Goal: Task Accomplishment & Management: Manage account settings

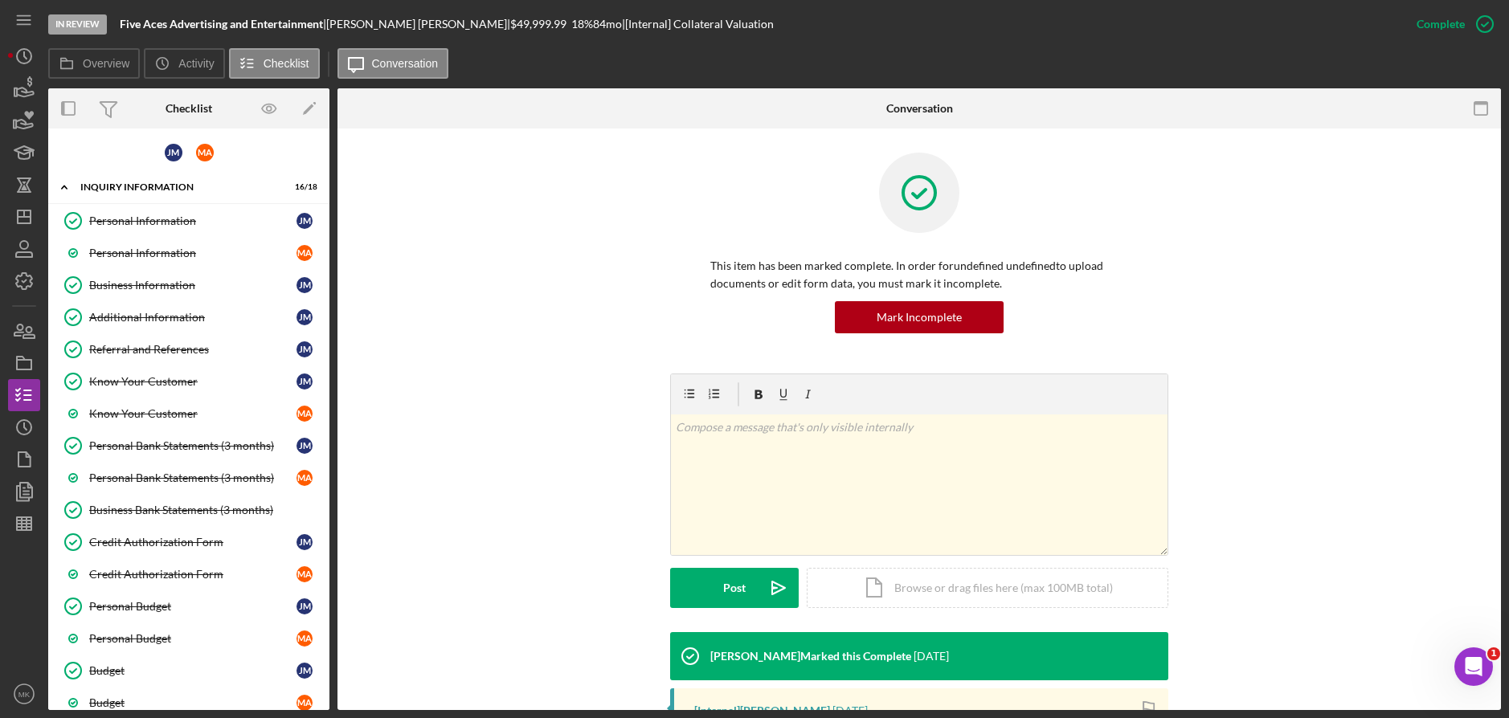
scroll to position [268, 0]
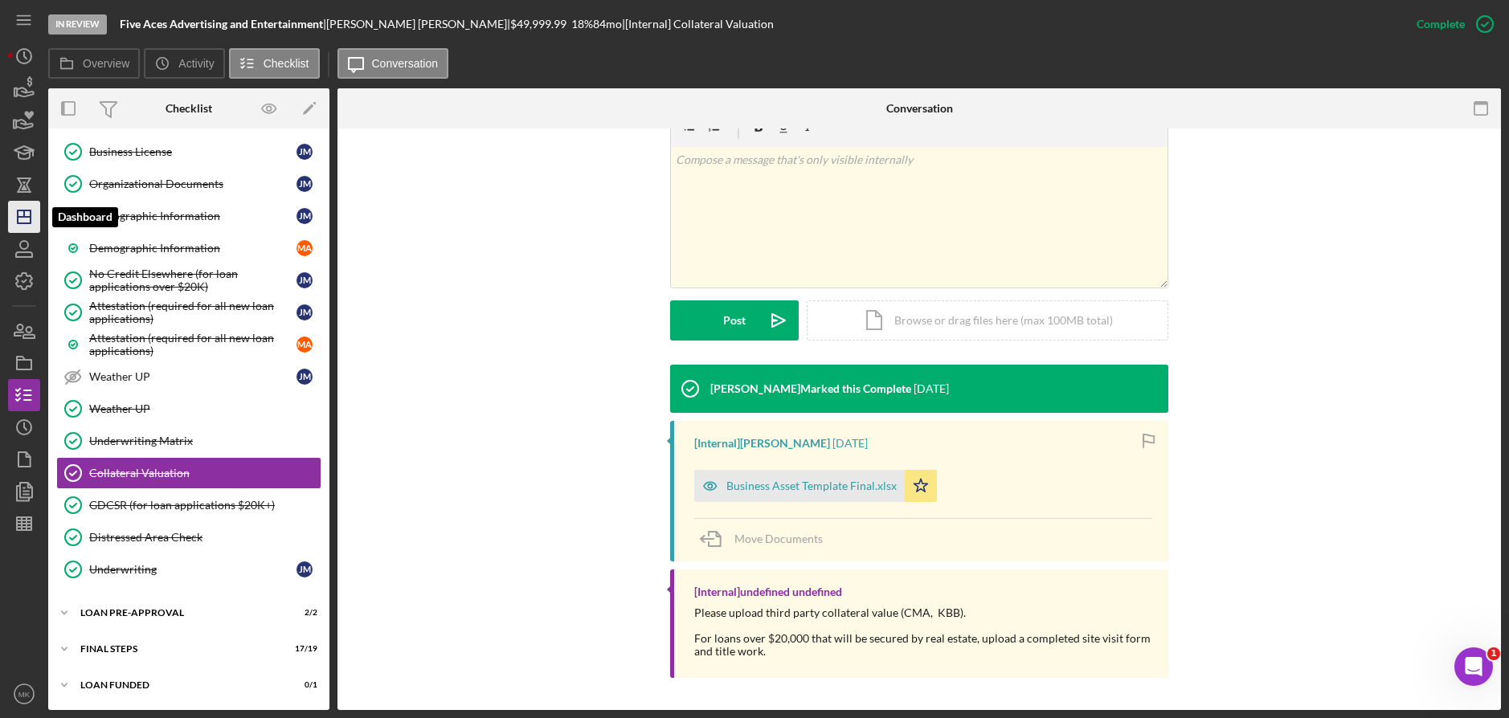
click at [27, 230] on icon "Icon/Dashboard" at bounding box center [24, 217] width 40 height 40
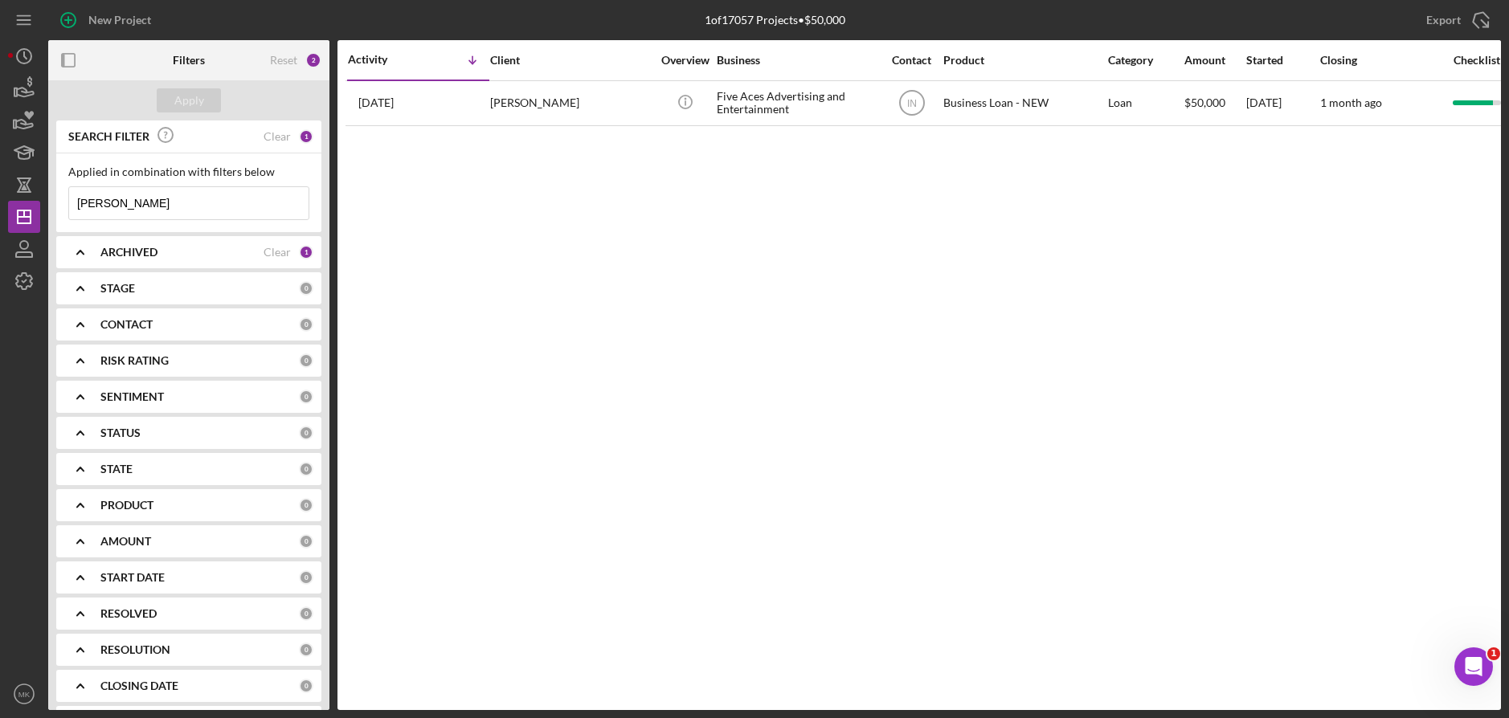
drag, startPoint x: 193, startPoint y: 204, endPoint x: -13, endPoint y: 198, distance: 205.8
click at [0, 198] on html "New Project 1 of 17057 Projects • $50,000 [PERSON_NAME] Export Icon/Export Filt…" at bounding box center [754, 359] width 1509 height 718
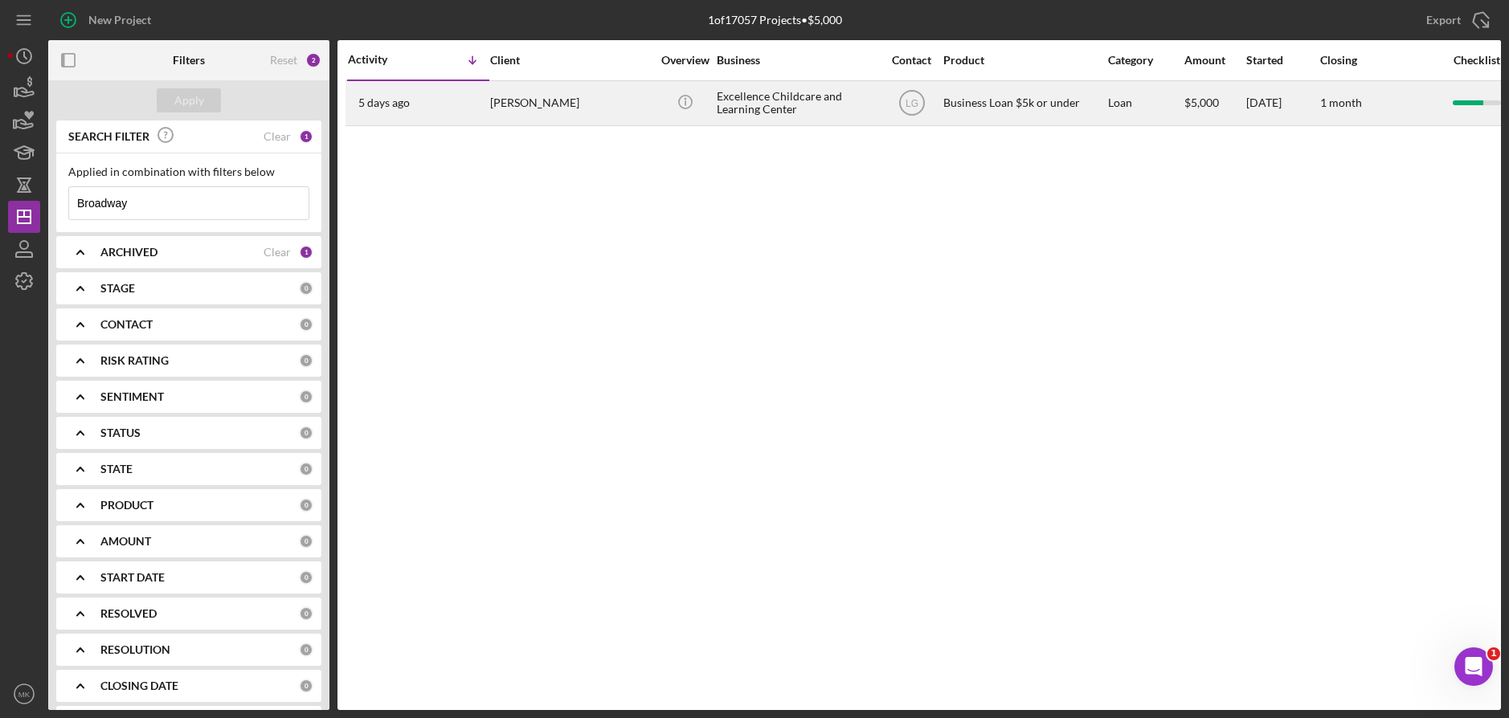
type input "Broadway"
click at [588, 93] on div "[PERSON_NAME]" at bounding box center [570, 103] width 161 height 43
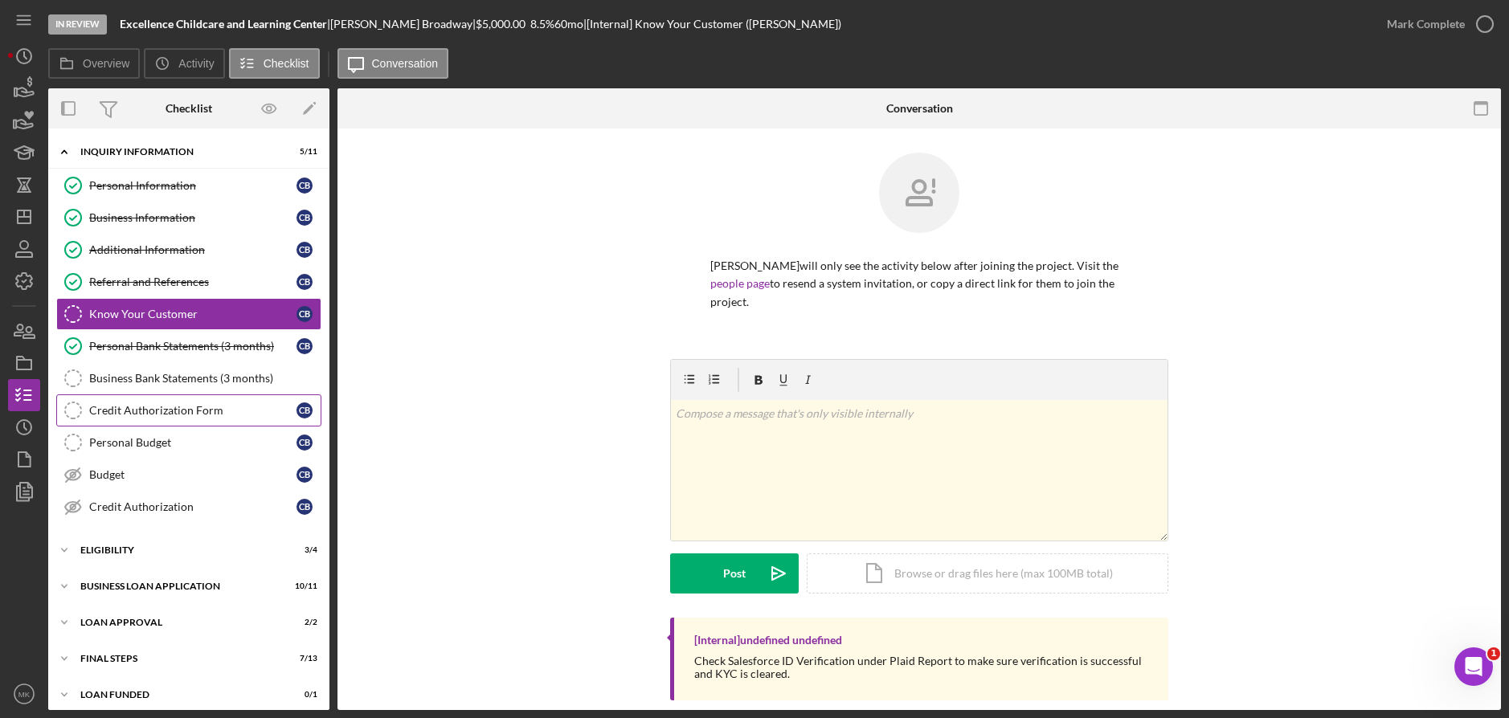
scroll to position [10, 0]
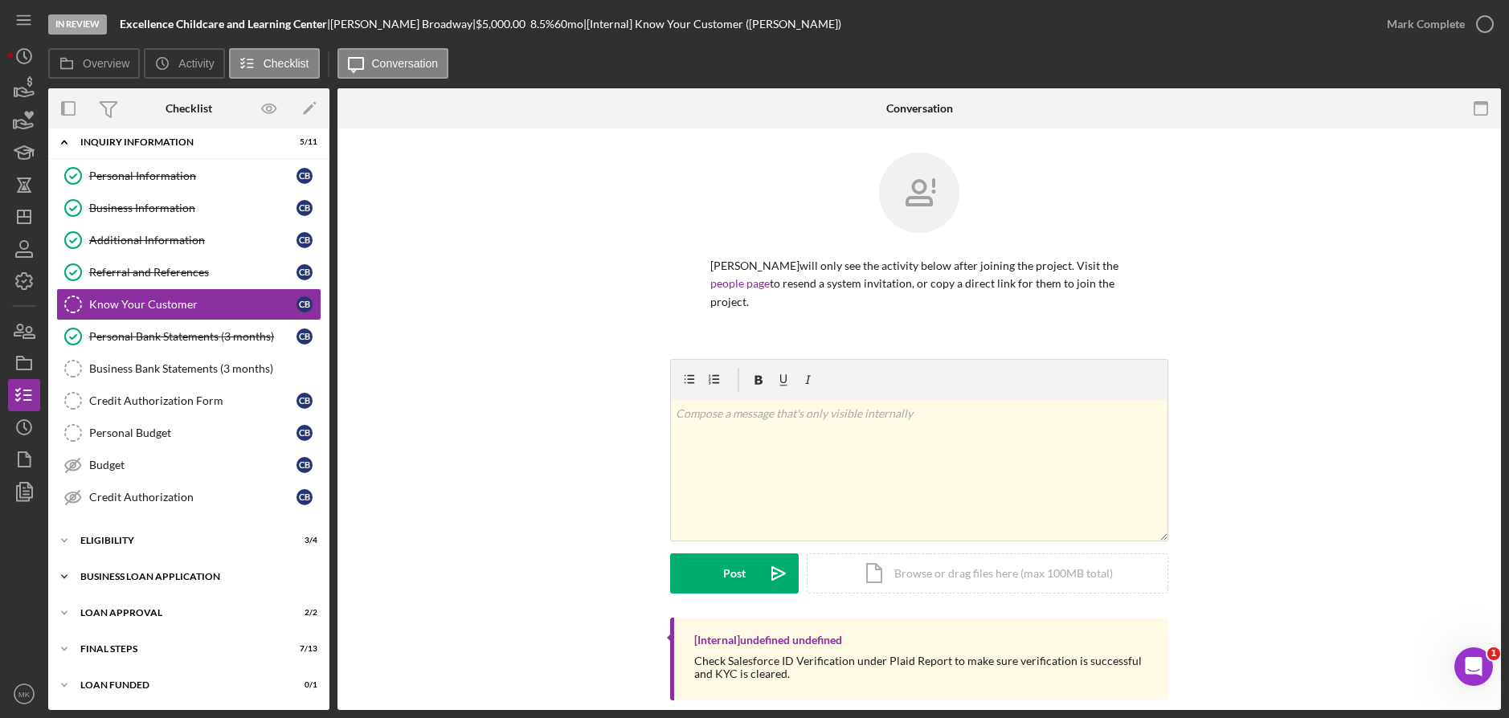
click at [140, 580] on div "BUSINESS LOAN APPLICATION" at bounding box center [194, 577] width 229 height 10
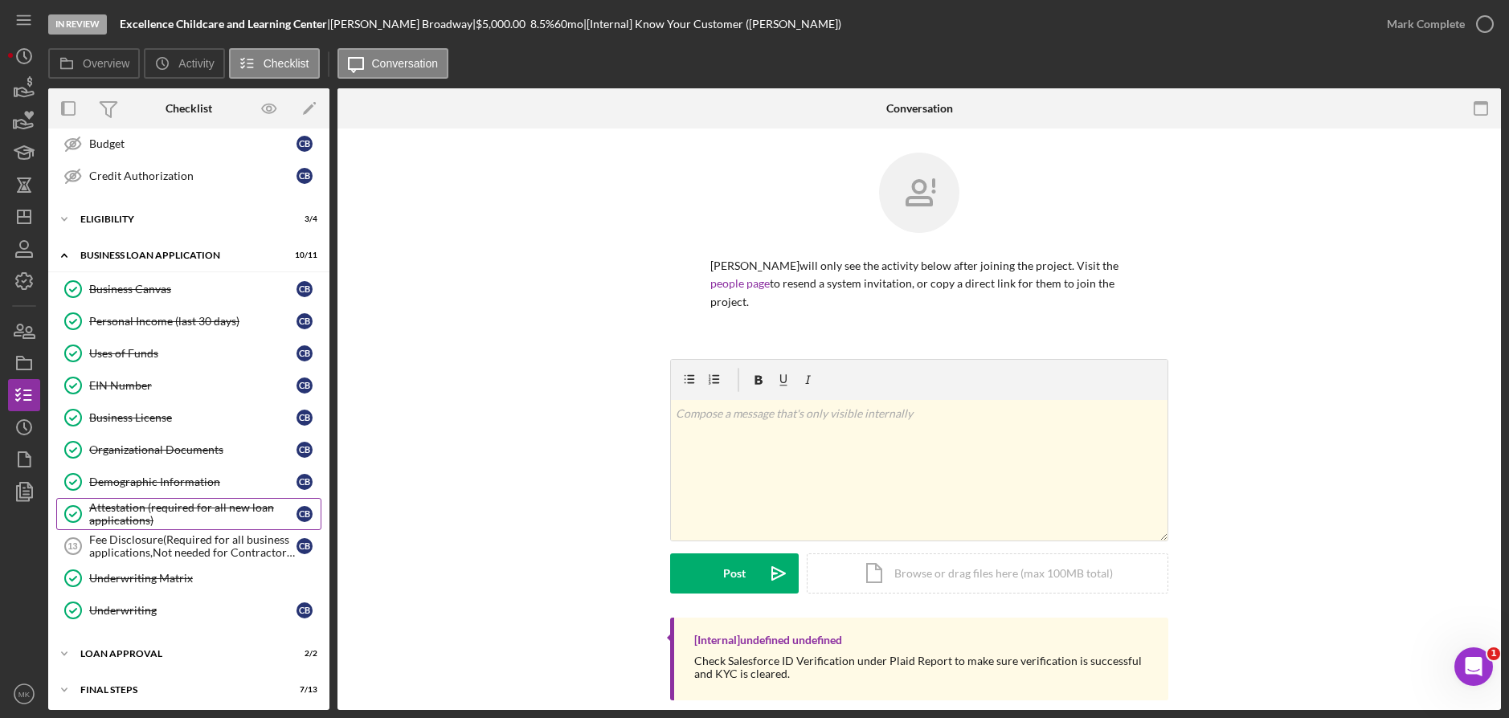
scroll to position [372, 0]
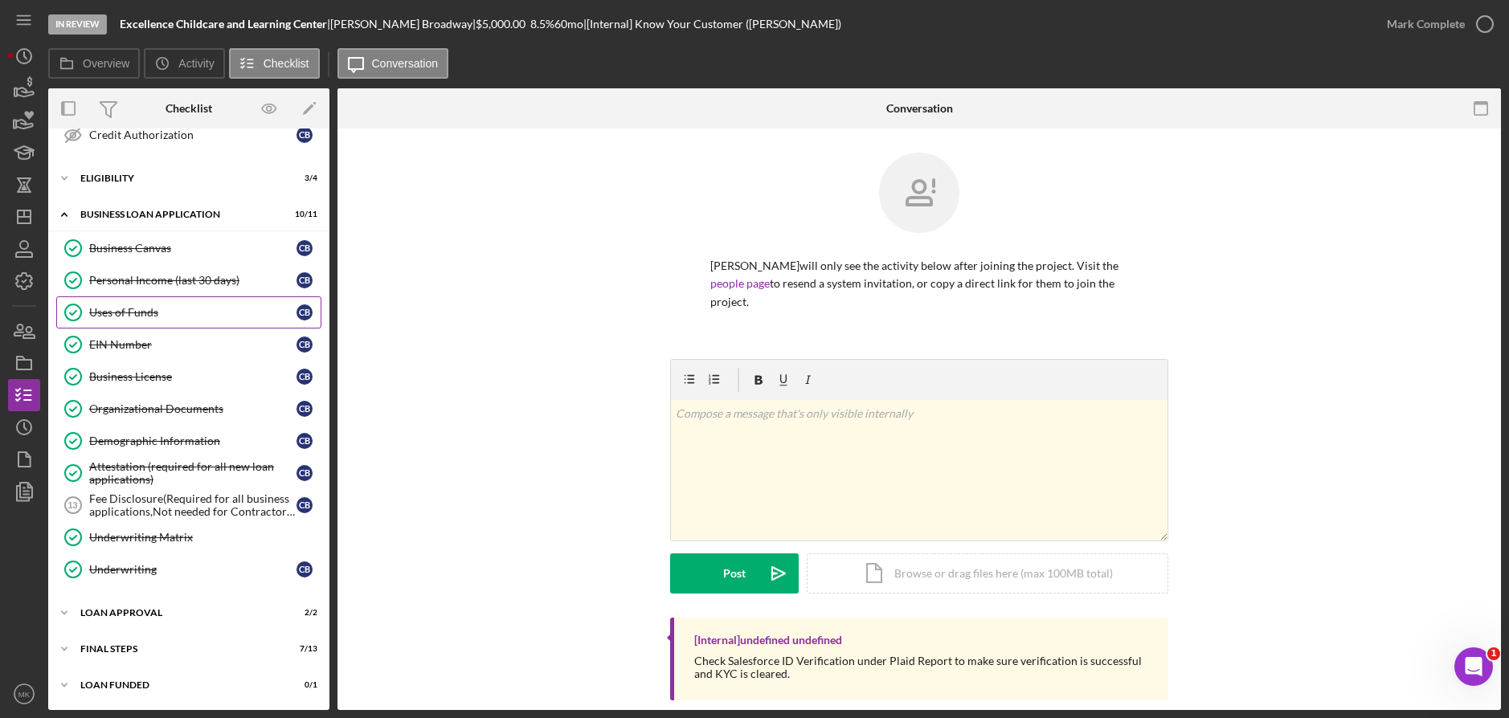
click at [162, 321] on link "Uses of Funds Uses of Funds C B" at bounding box center [188, 313] width 265 height 32
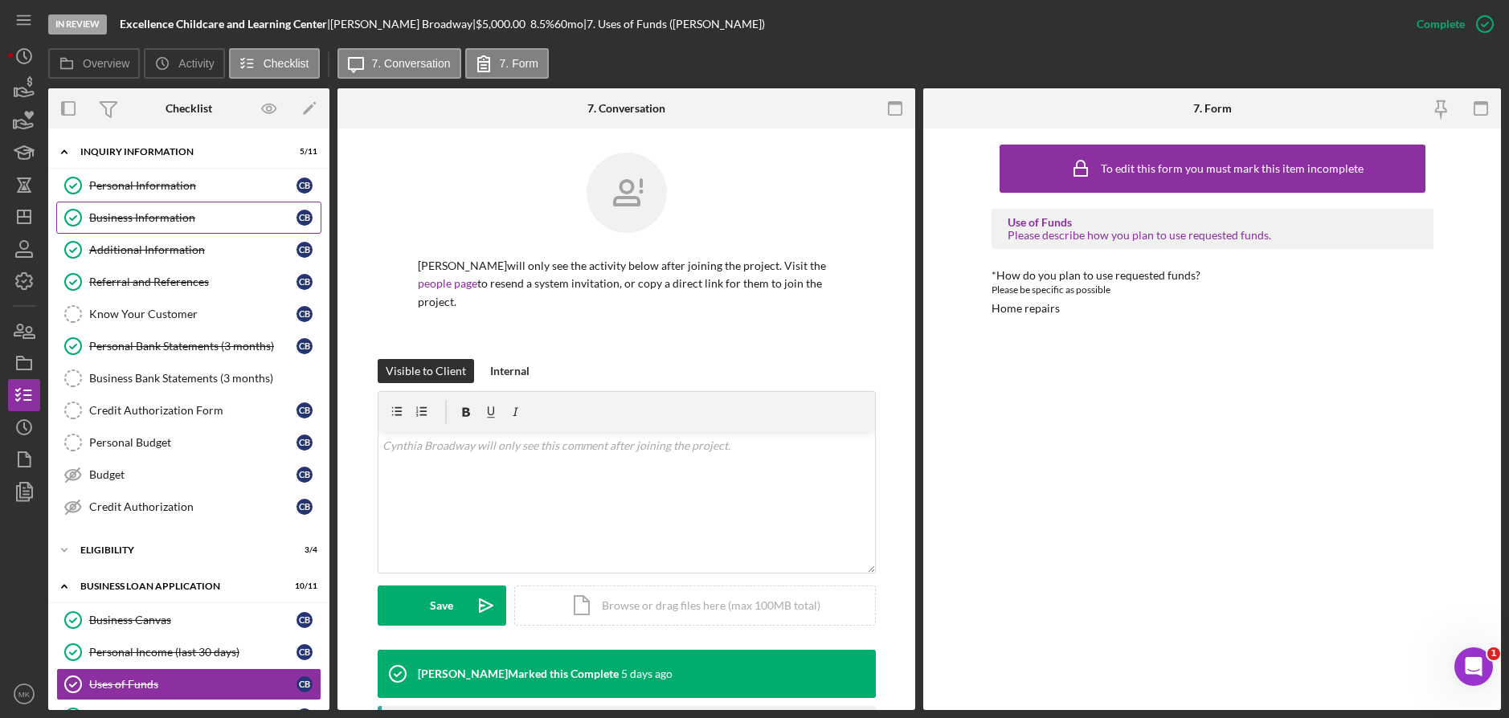
click at [144, 227] on link "Business Information Business Information C B" at bounding box center [188, 218] width 265 height 32
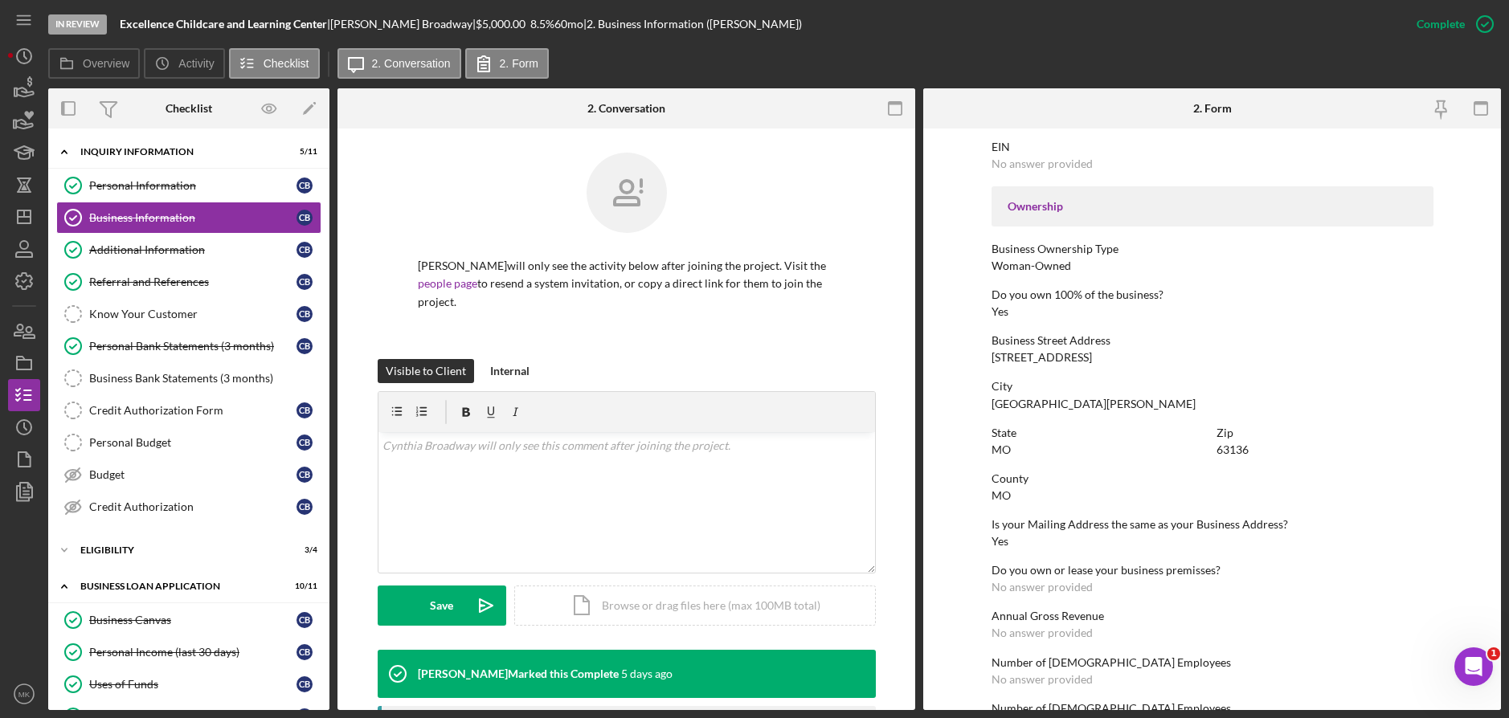
scroll to position [630, 0]
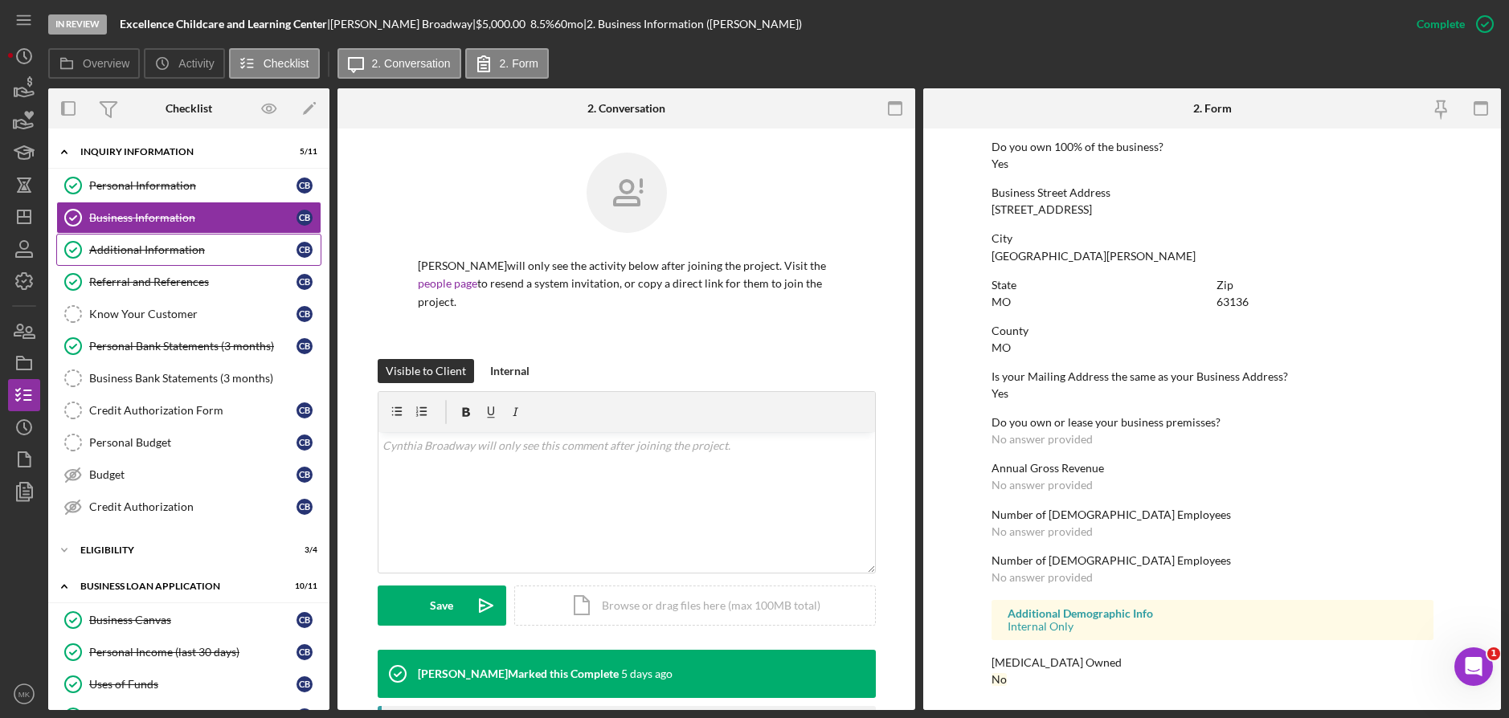
click at [168, 262] on link "Additional Information Additional Information C B" at bounding box center [188, 250] width 265 height 32
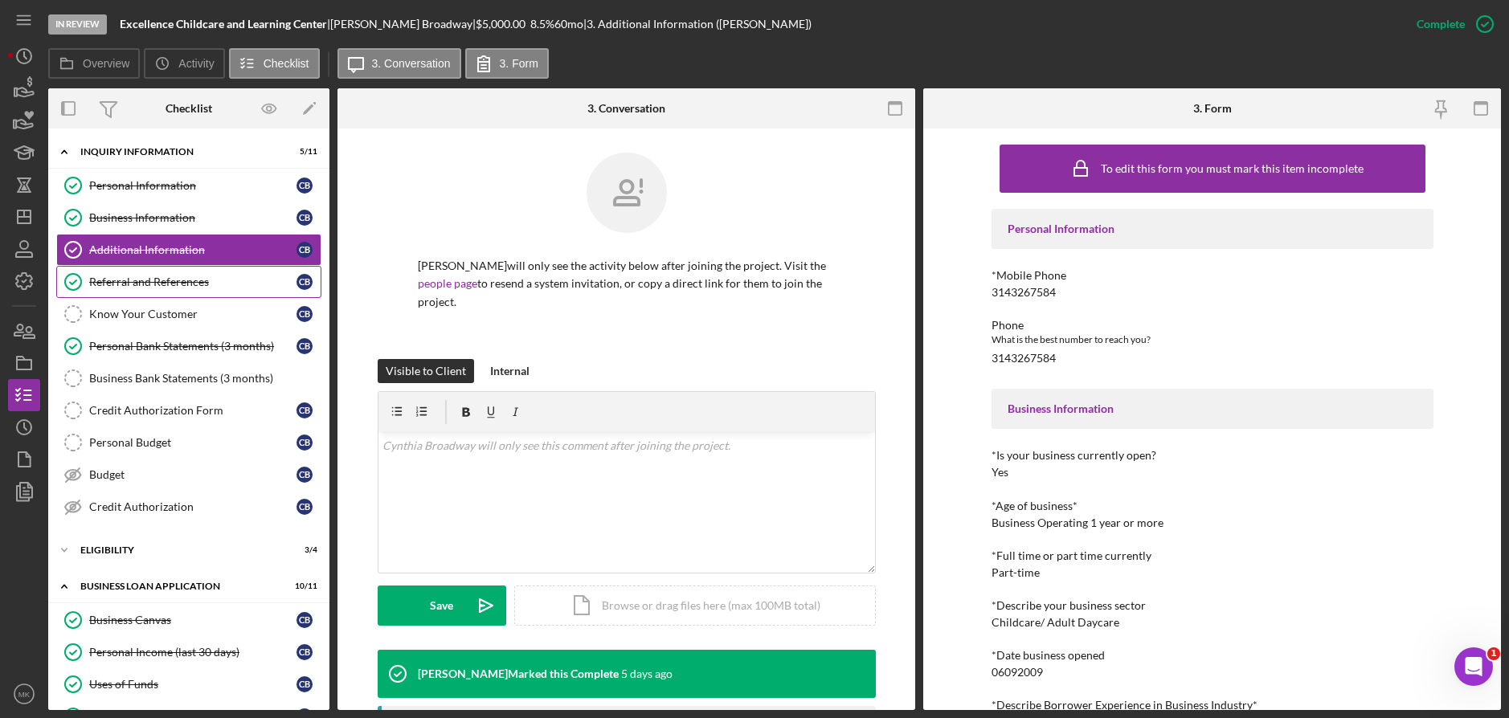
click at [182, 283] on div "Referral and References" at bounding box center [192, 282] width 207 height 13
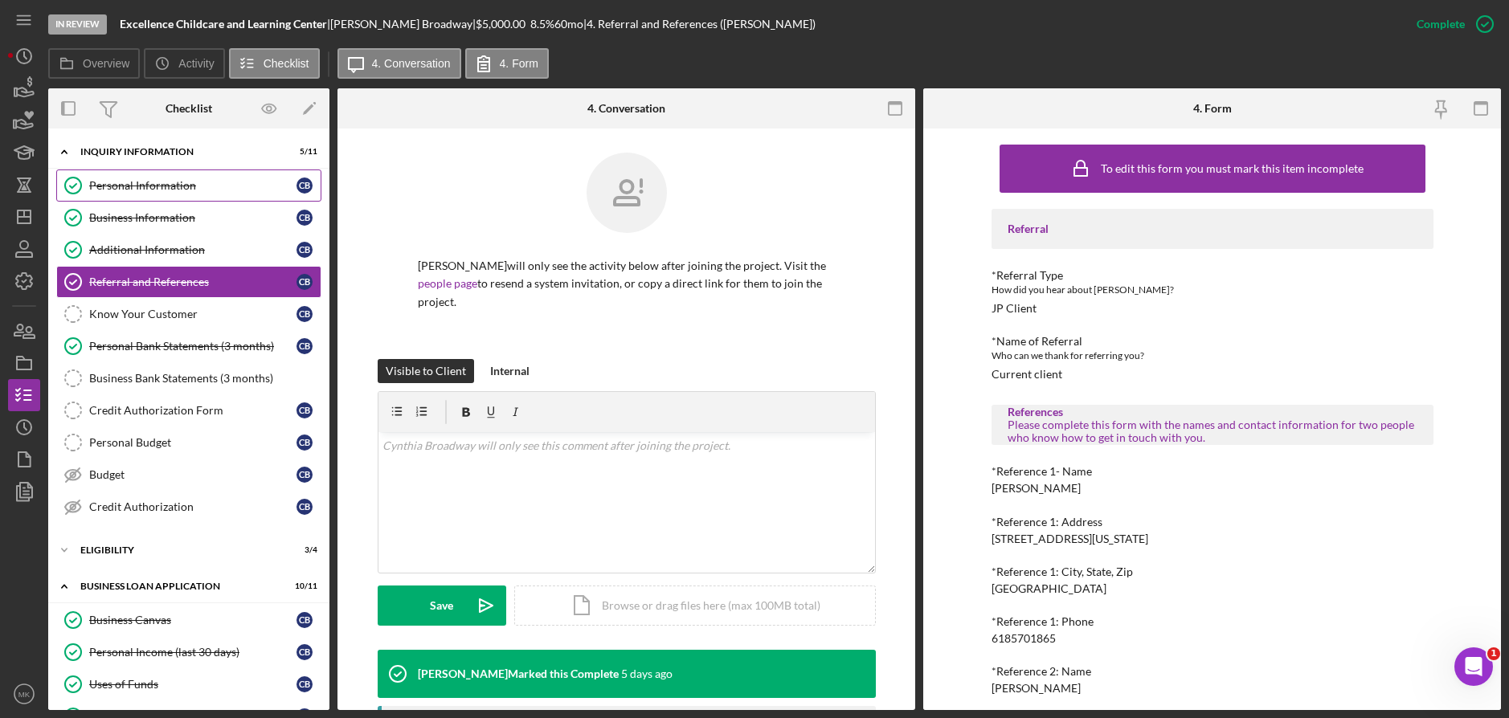
click at [206, 197] on link "Personal Information Personal Information C B" at bounding box center [188, 186] width 265 height 32
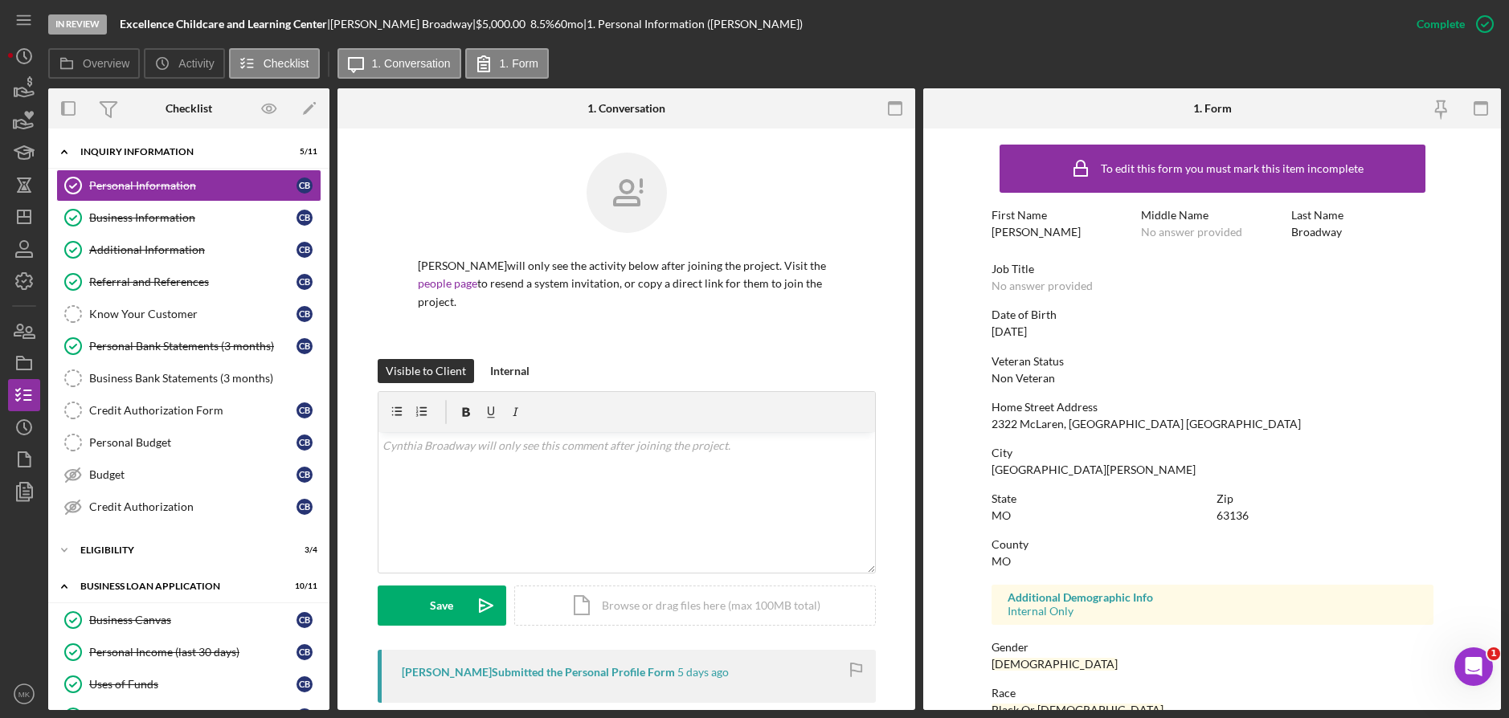
scroll to position [318, 0]
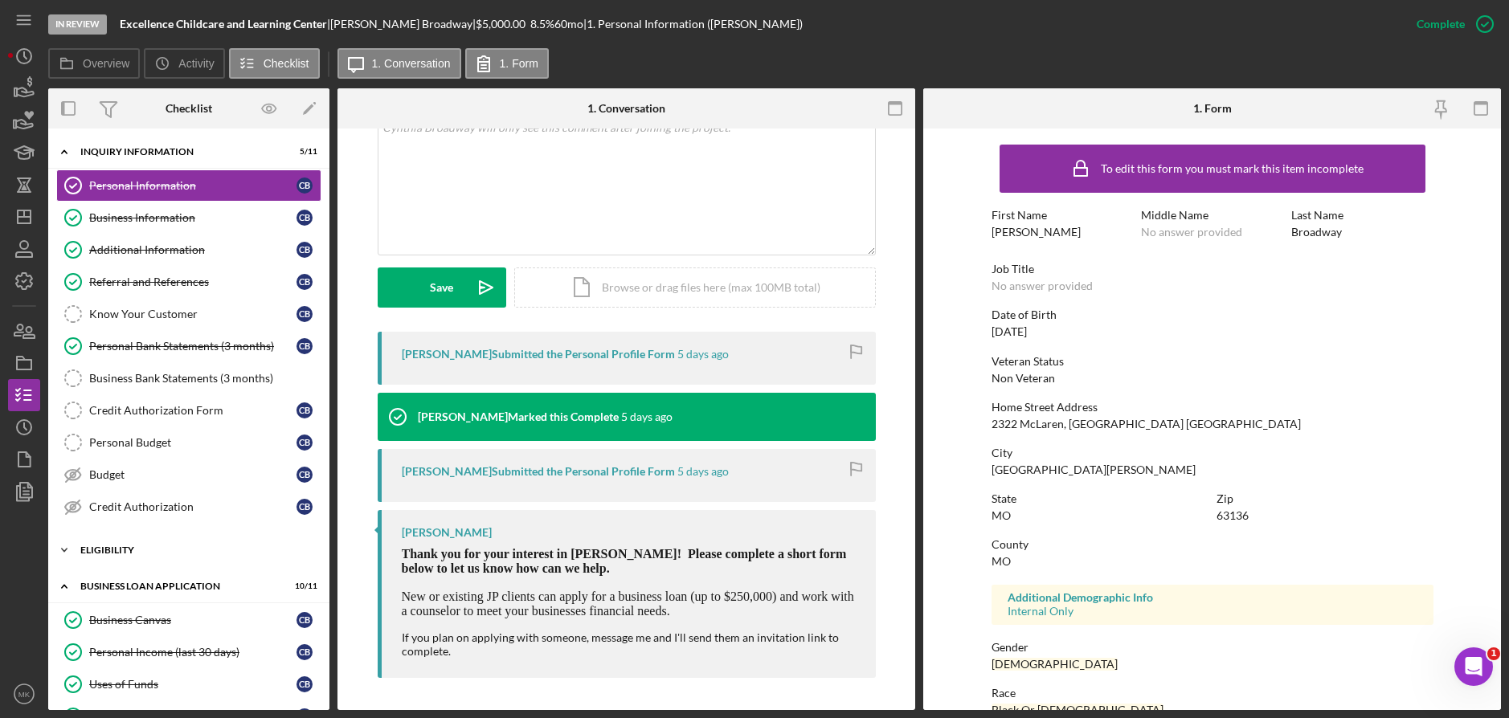
click at [145, 556] on div "Icon/Expander Eligibility 3 / 4" at bounding box center [188, 550] width 281 height 32
click at [134, 578] on div "Credit Report" at bounding box center [192, 584] width 207 height 13
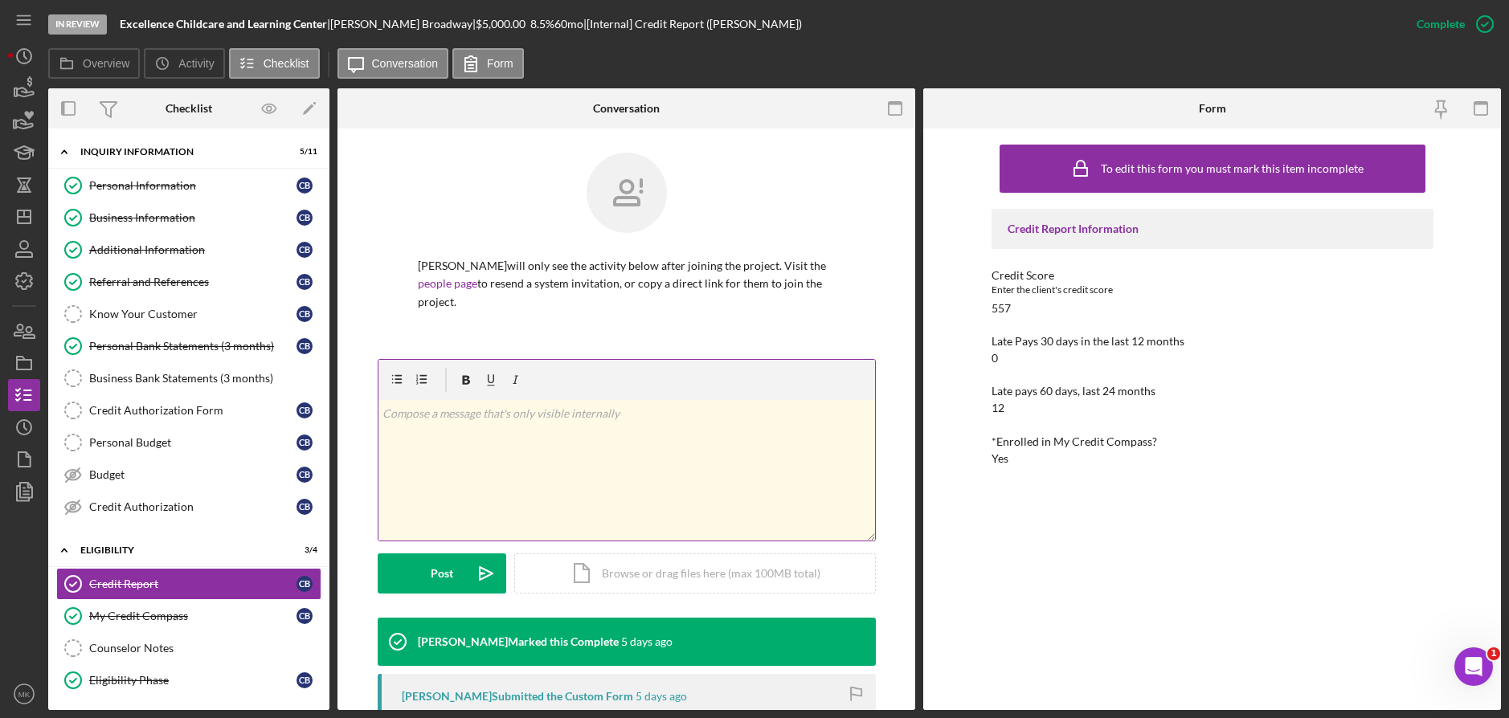
scroll to position [161, 0]
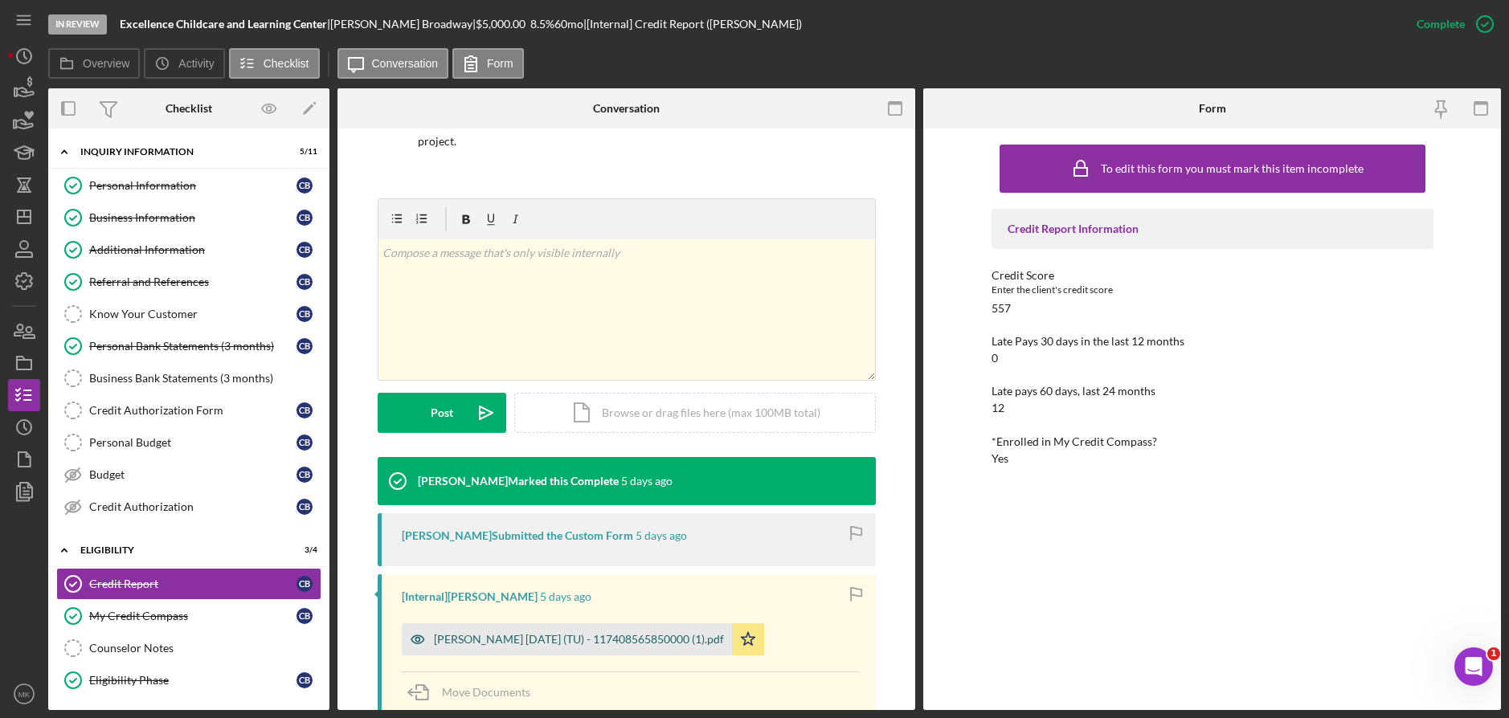
click at [548, 636] on div "[PERSON_NAME] [DATE] (TU) - 117408565850000 (1).pdf" at bounding box center [579, 639] width 290 height 13
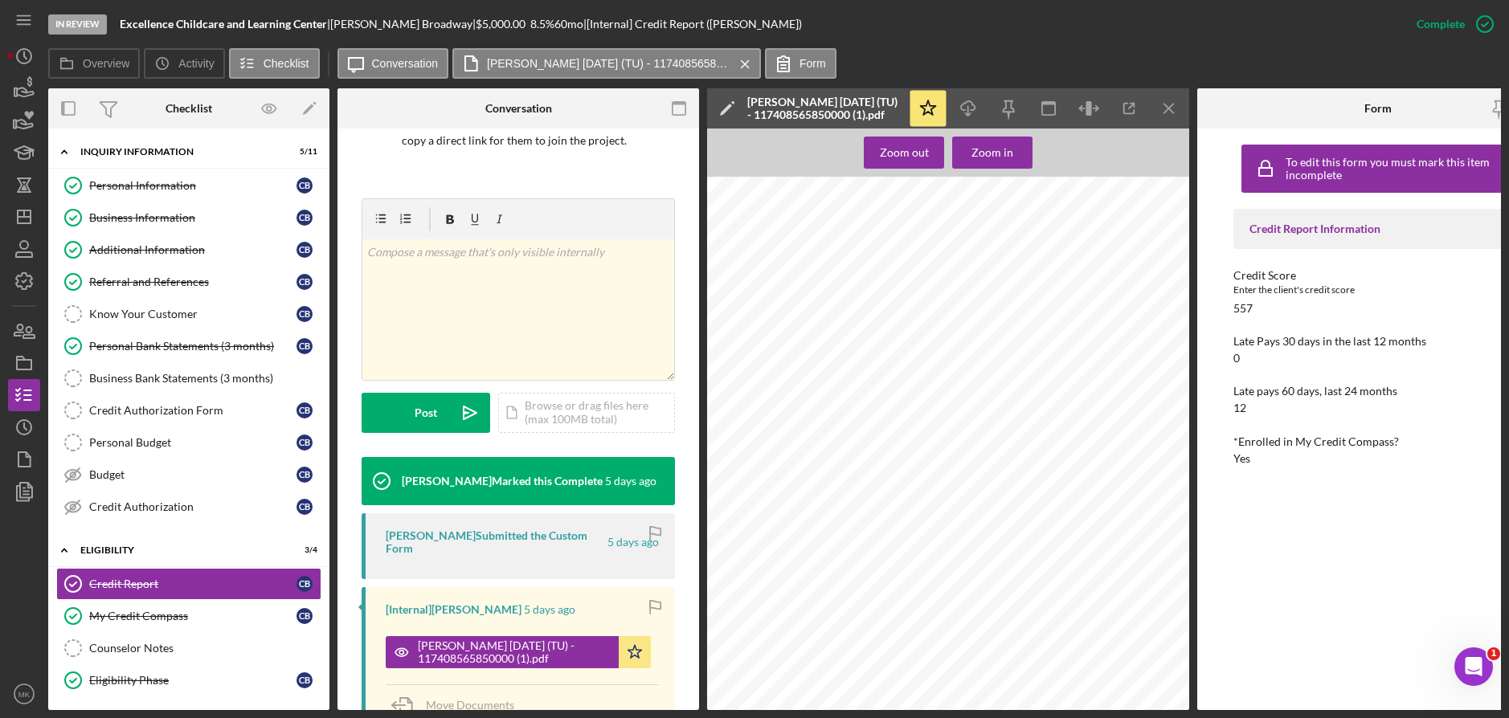
scroll to position [3697, 0]
click at [21, 211] on polygon "button" at bounding box center [24, 217] width 13 height 13
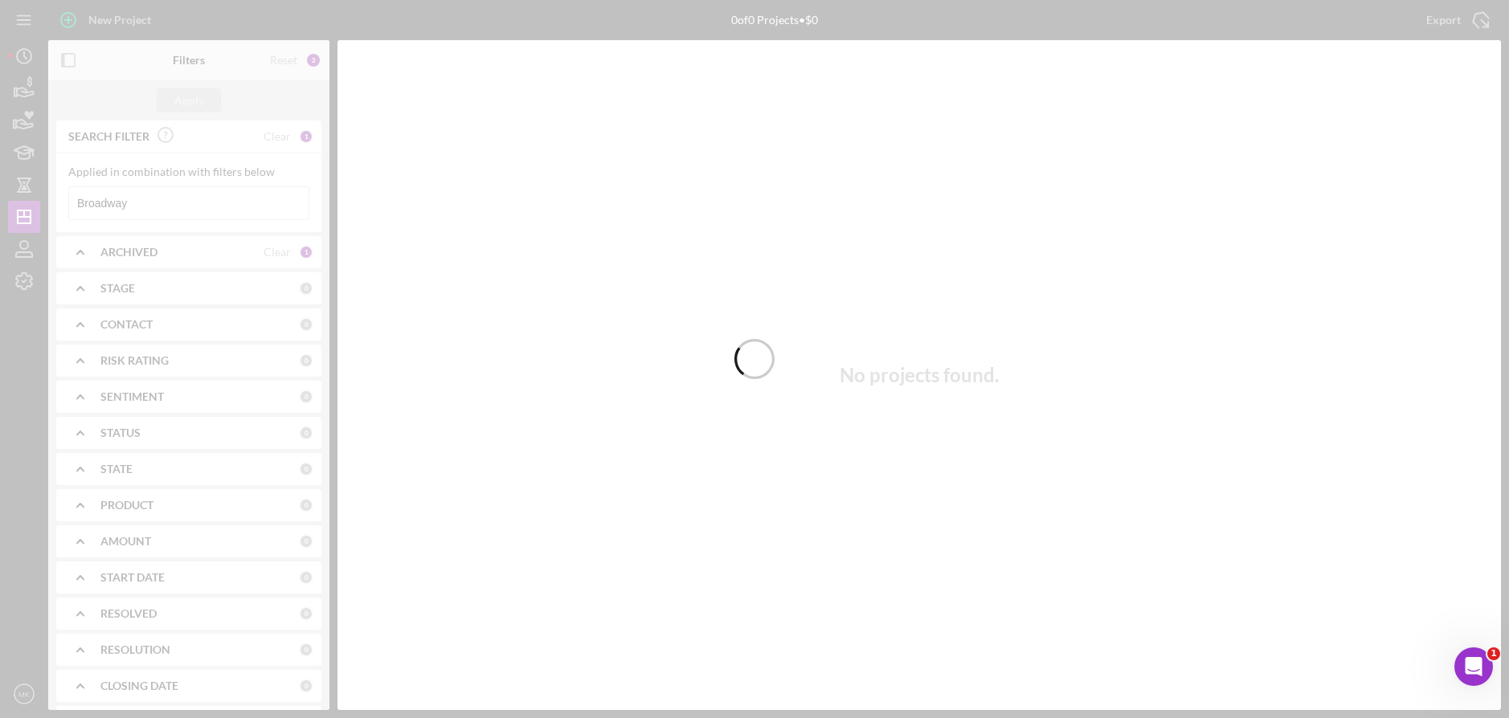
click at [232, 203] on div at bounding box center [754, 359] width 1509 height 718
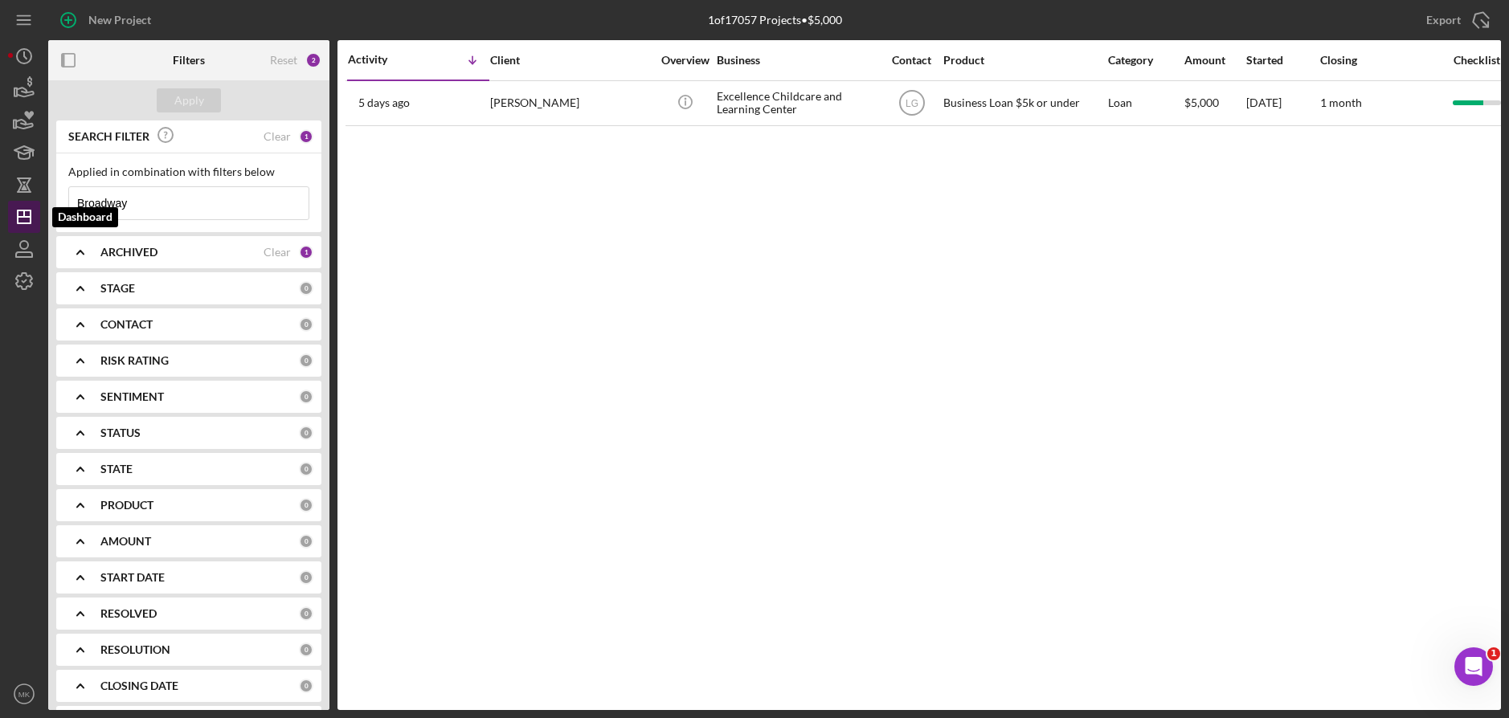
drag, startPoint x: 225, startPoint y: 213, endPoint x: 16, endPoint y: 217, distance: 209.0
click at [16, 217] on div "New Project 1 of 17057 Projects • $5,000 Broadway Export Icon/Export Filters Re…" at bounding box center [754, 355] width 1493 height 710
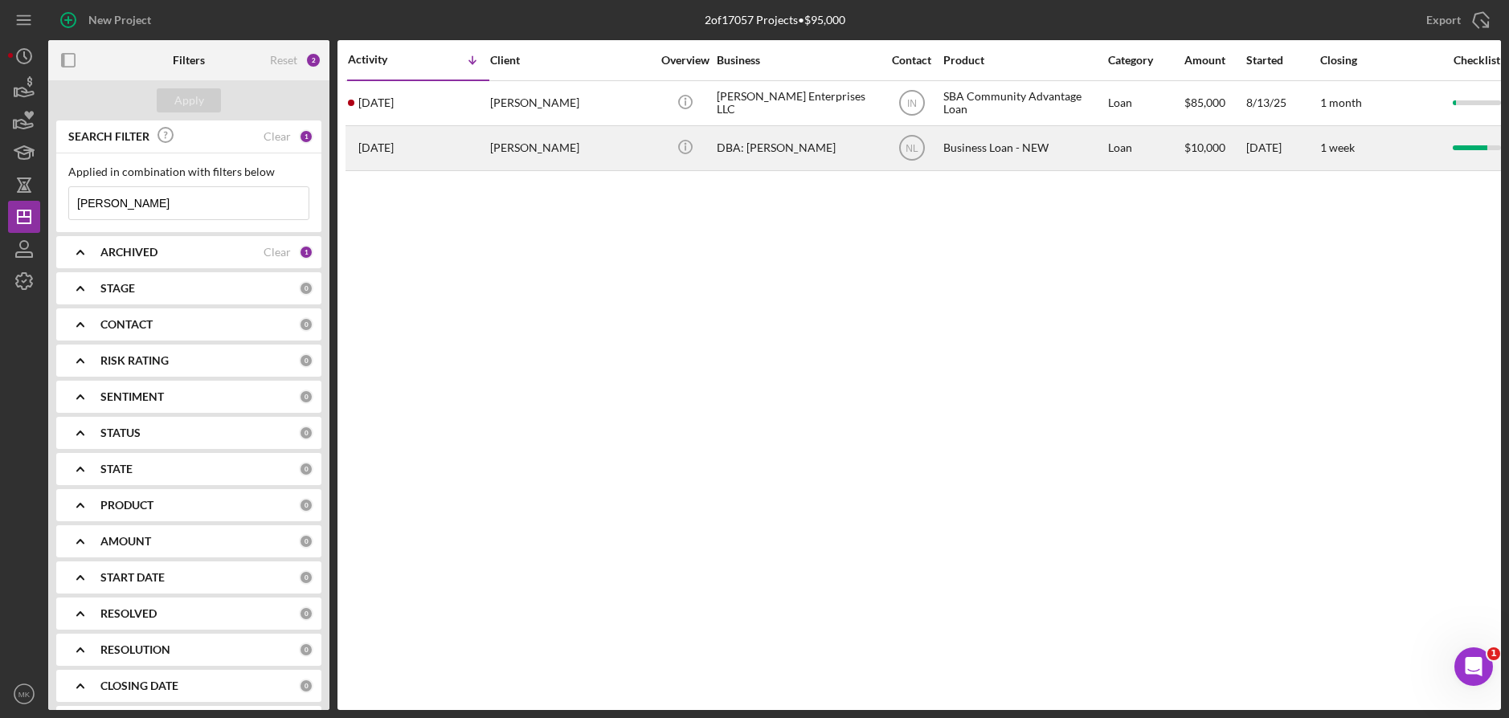
type input "[PERSON_NAME]"
click at [545, 162] on div "[PERSON_NAME]" at bounding box center [570, 148] width 161 height 43
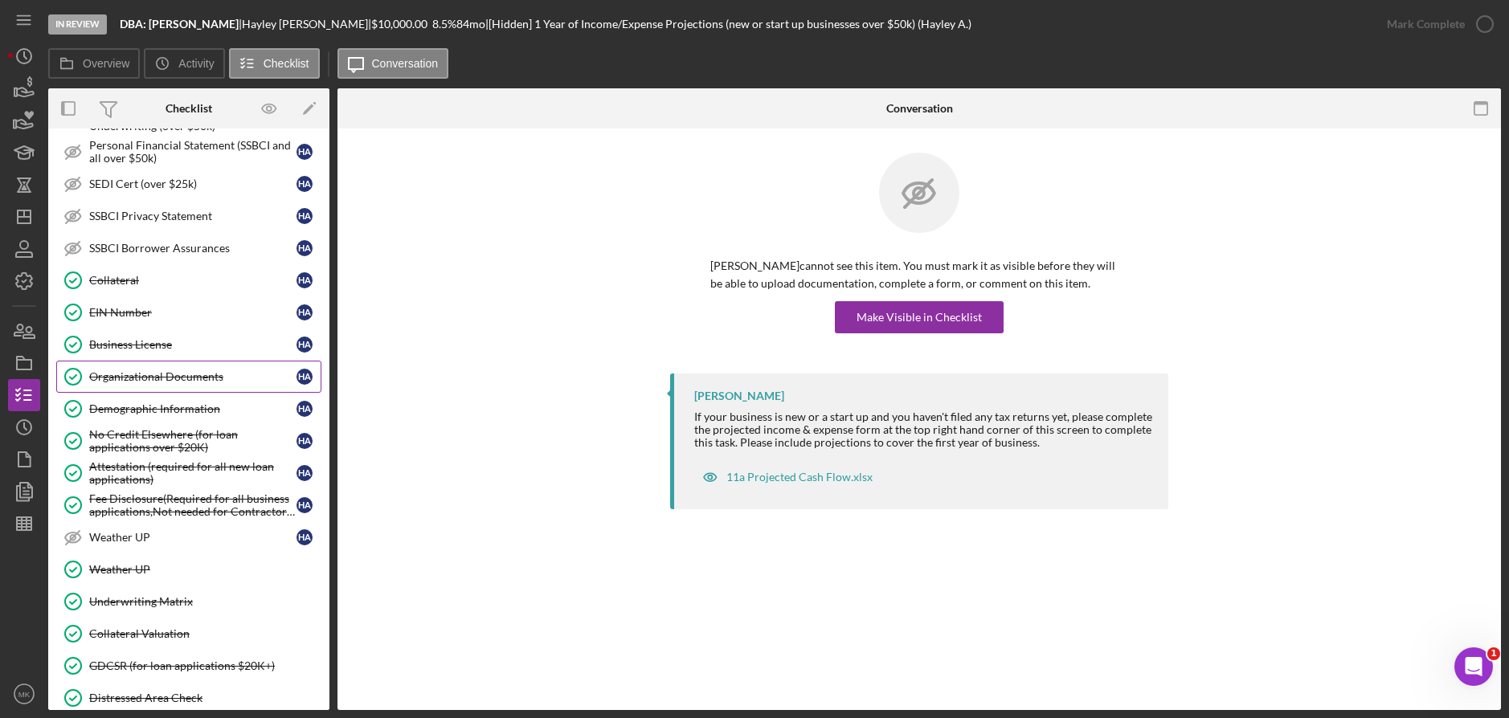
scroll to position [283, 0]
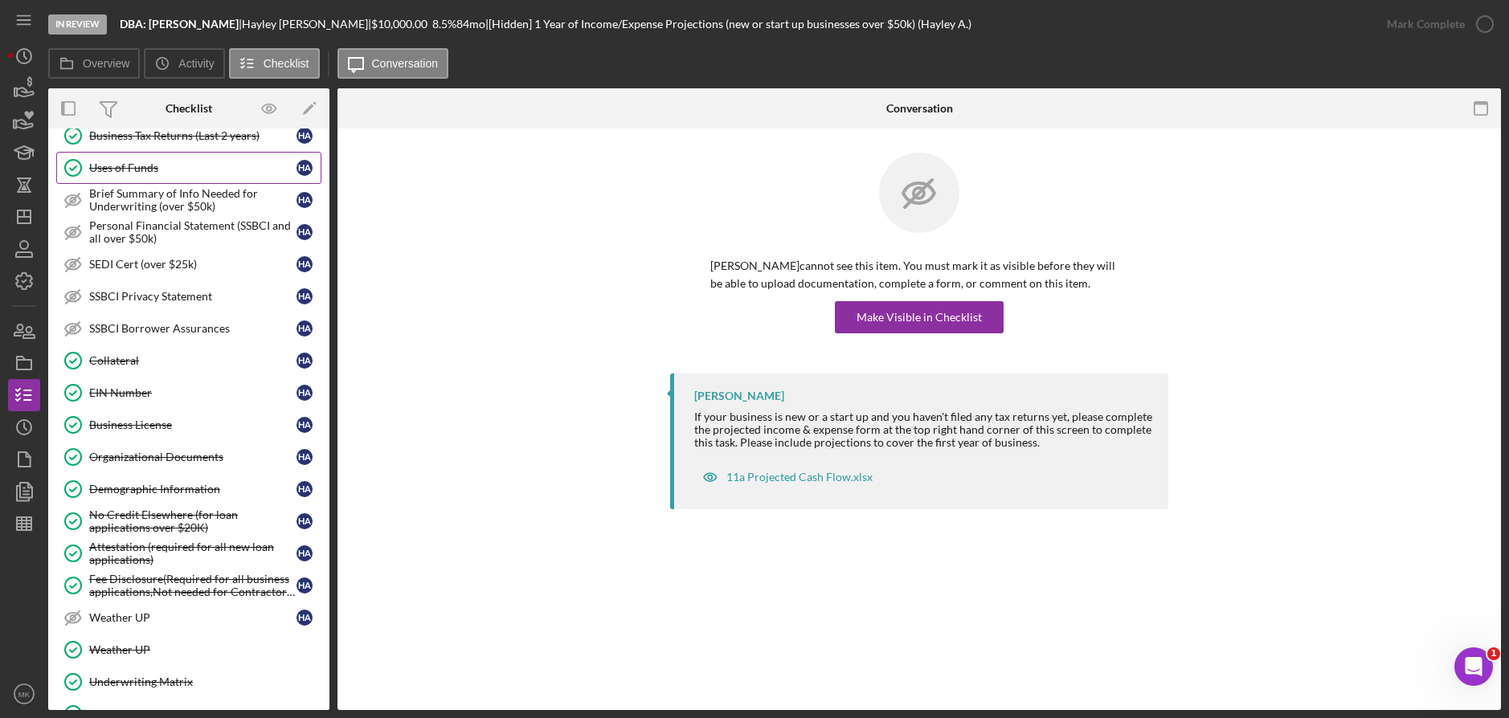
click at [141, 160] on link "Uses of Funds Uses of Funds H A" at bounding box center [188, 168] width 265 height 32
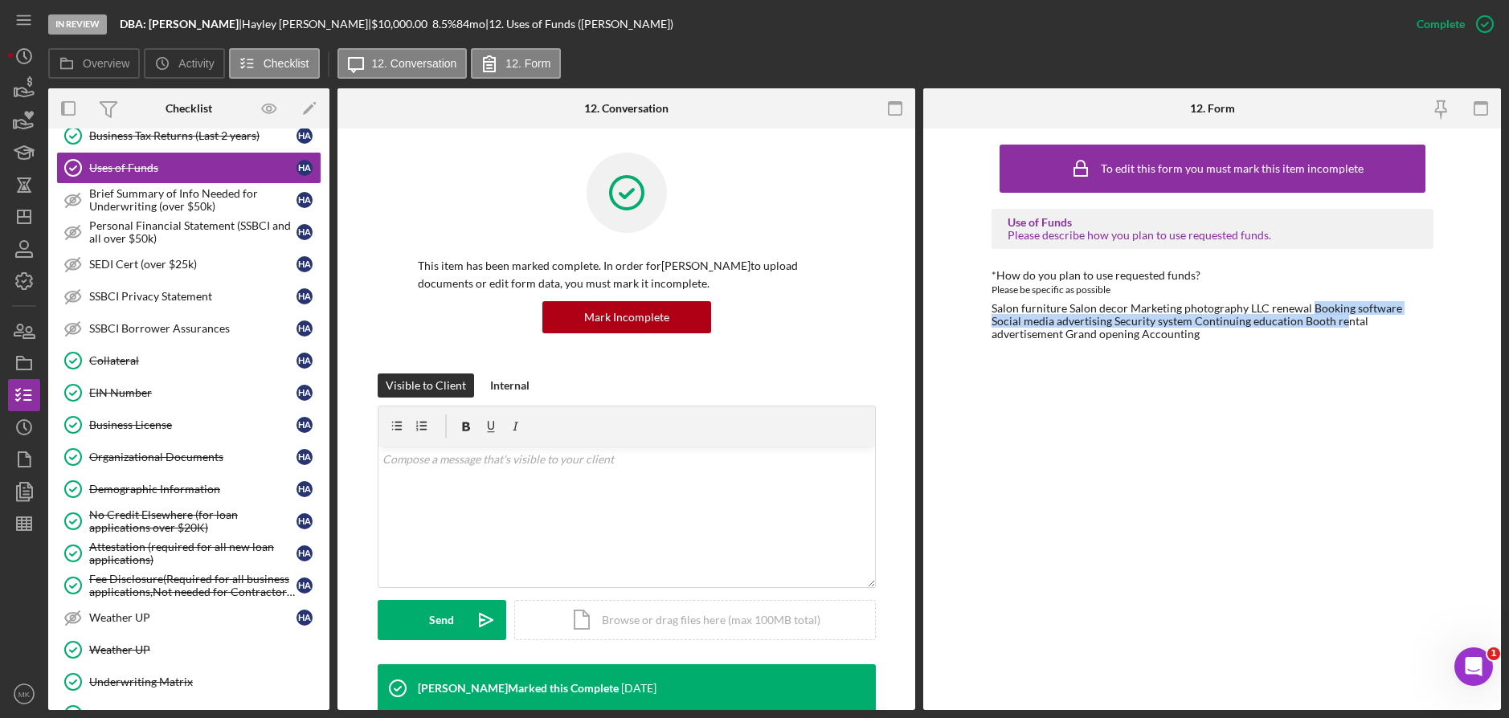
drag, startPoint x: 1311, startPoint y: 310, endPoint x: 1311, endPoint y: 323, distance: 12.9
click at [1311, 323] on div "Salon furniture Salon decor Marketing photography LLC renewal Booking software …" at bounding box center [1213, 321] width 442 height 39
click at [1163, 381] on div "To edit this form you must mark this item incomplete Use of Funds Please descri…" at bounding box center [1213, 420] width 442 height 566
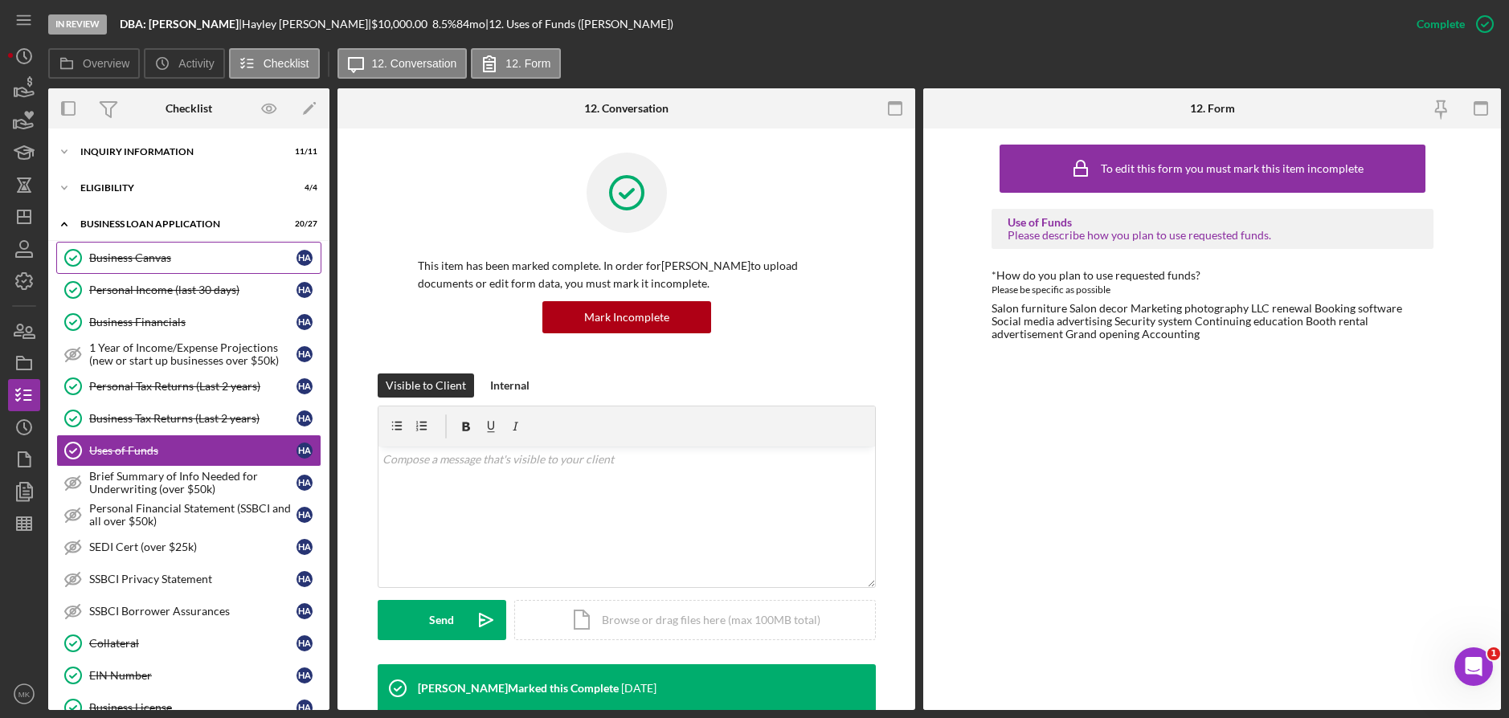
click at [151, 253] on div "Business Canvas" at bounding box center [192, 258] width 207 height 13
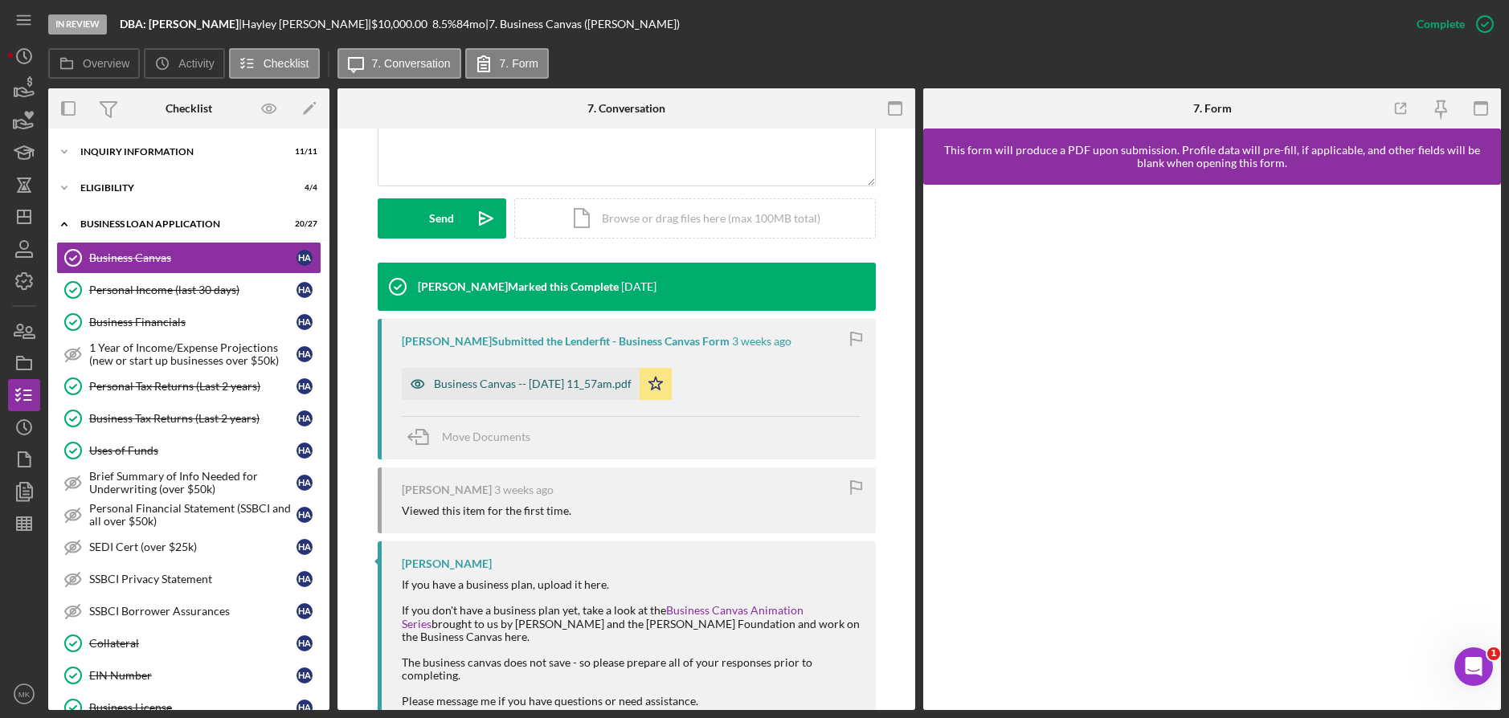
click at [495, 371] on div "Business Canvas -- [DATE] 11_57am.pdf" at bounding box center [521, 384] width 238 height 32
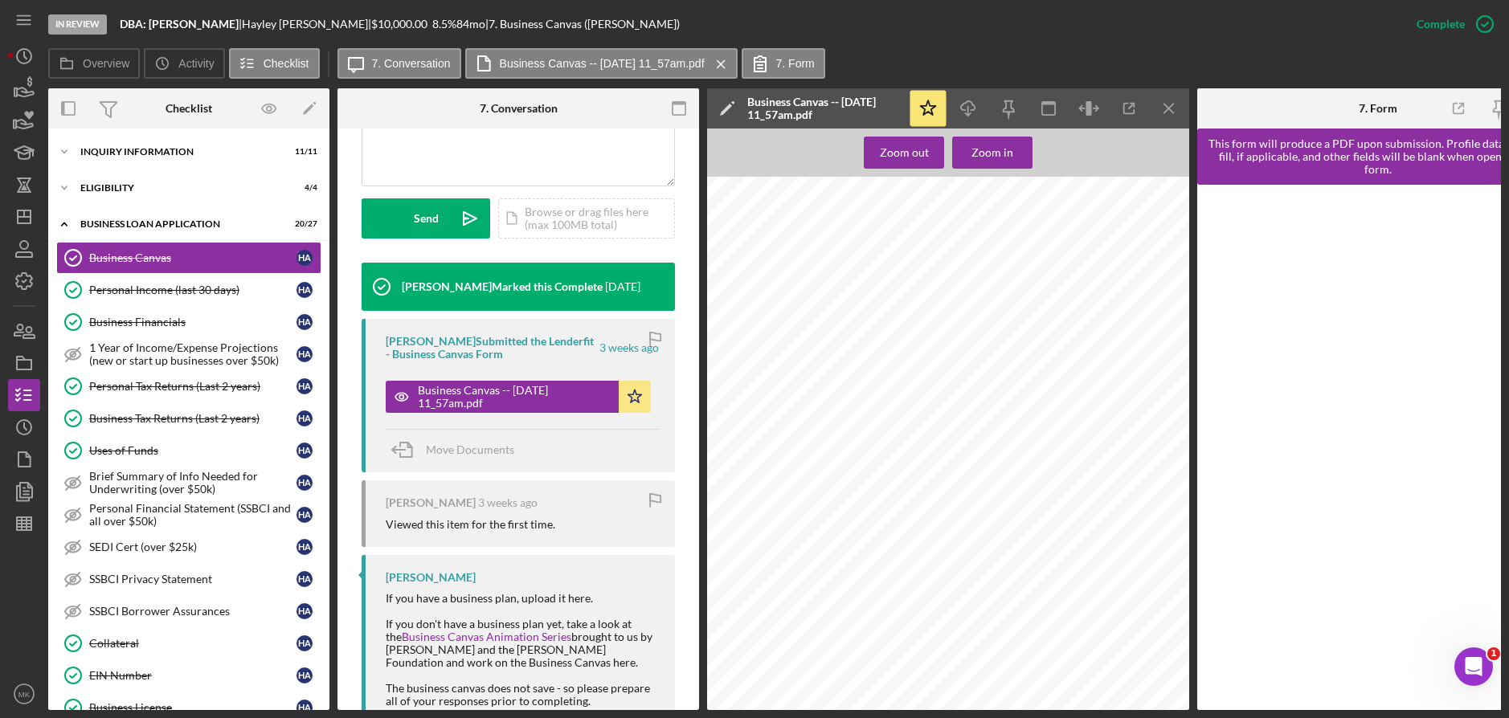
scroll to position [756, 0]
click at [23, 213] on icon "Icon/Dashboard" at bounding box center [24, 217] width 40 height 40
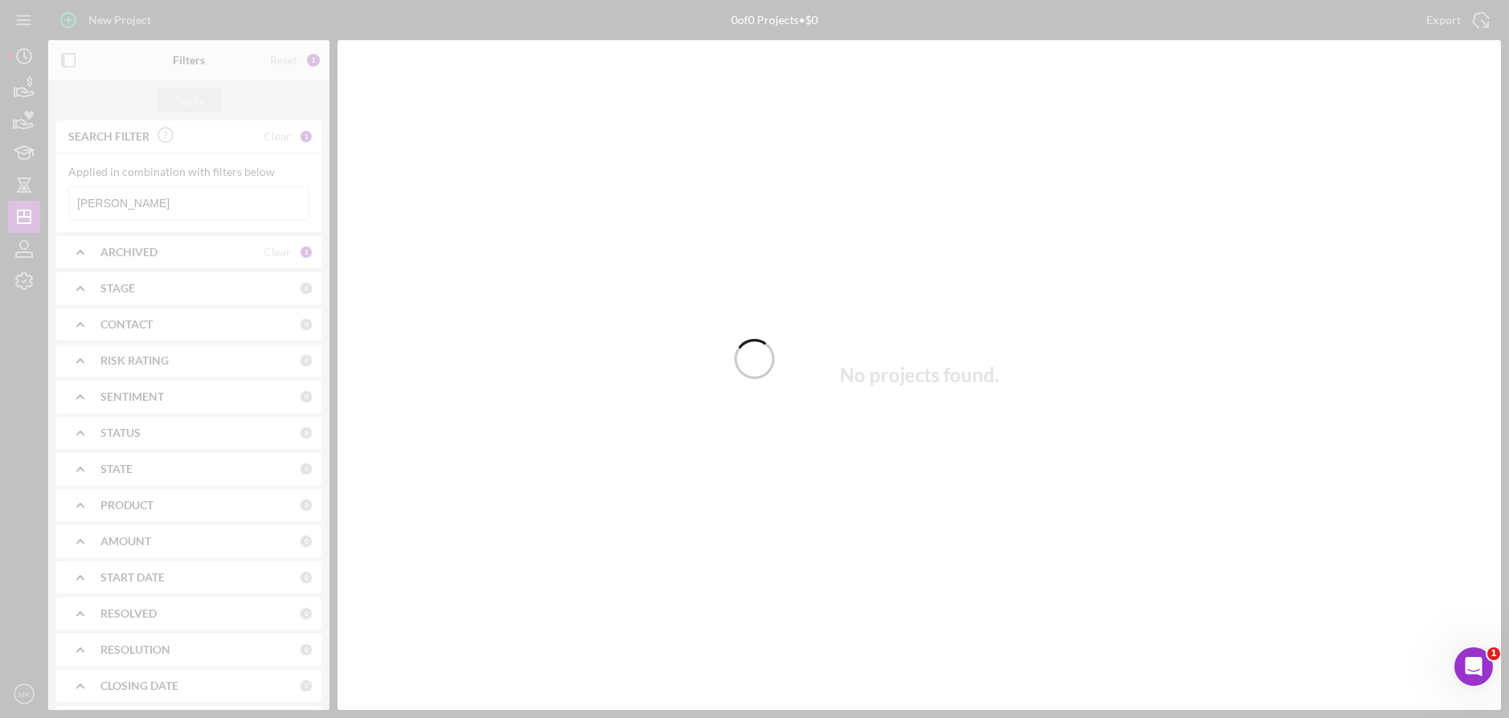
click at [188, 210] on div at bounding box center [754, 359] width 1509 height 718
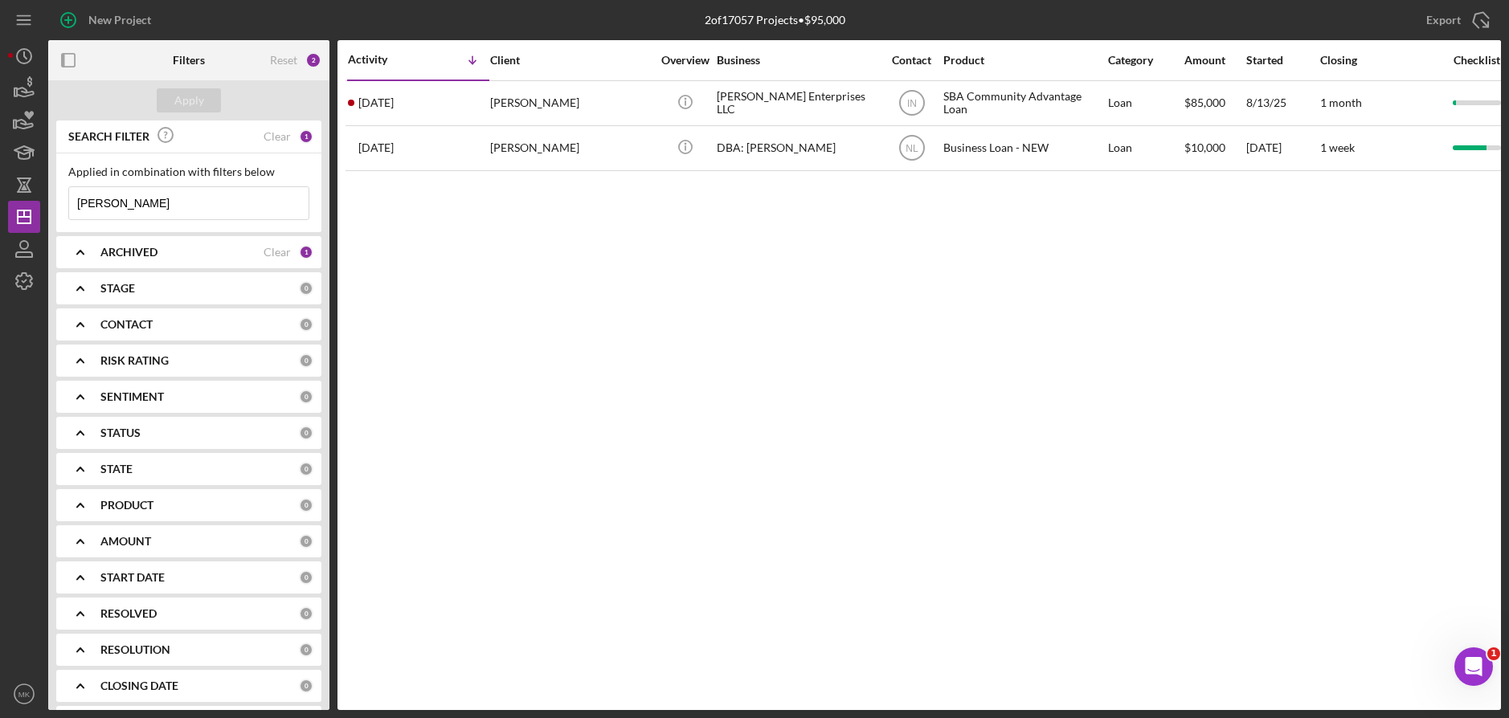
drag, startPoint x: 177, startPoint y: 207, endPoint x: -87, endPoint y: 210, distance: 263.6
click at [0, 210] on html "New Project 2 of 17057 Projects • $95,000 [PERSON_NAME] Export Icon/Export Filt…" at bounding box center [754, 359] width 1509 height 718
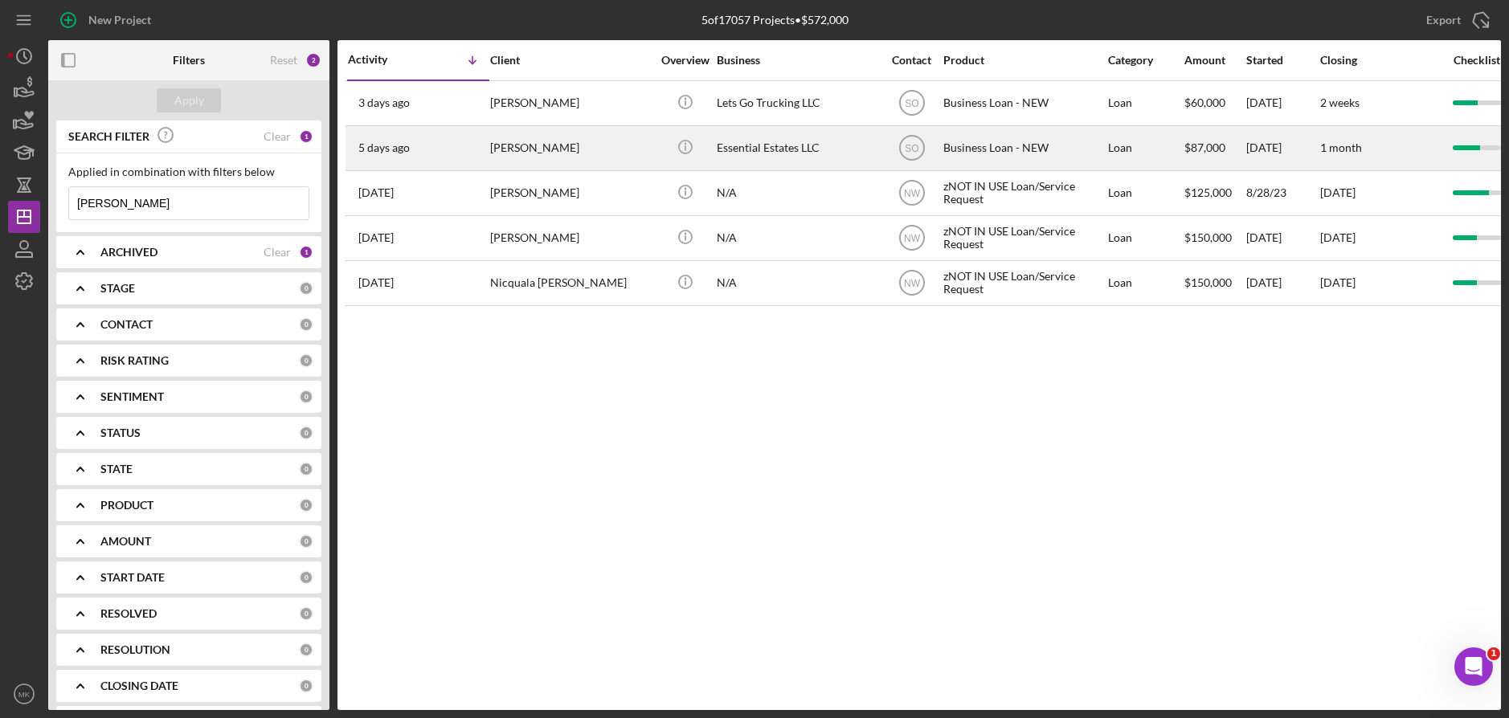
type input "[PERSON_NAME]"
click at [756, 139] on div "Essential Estates LLC" at bounding box center [797, 148] width 161 height 43
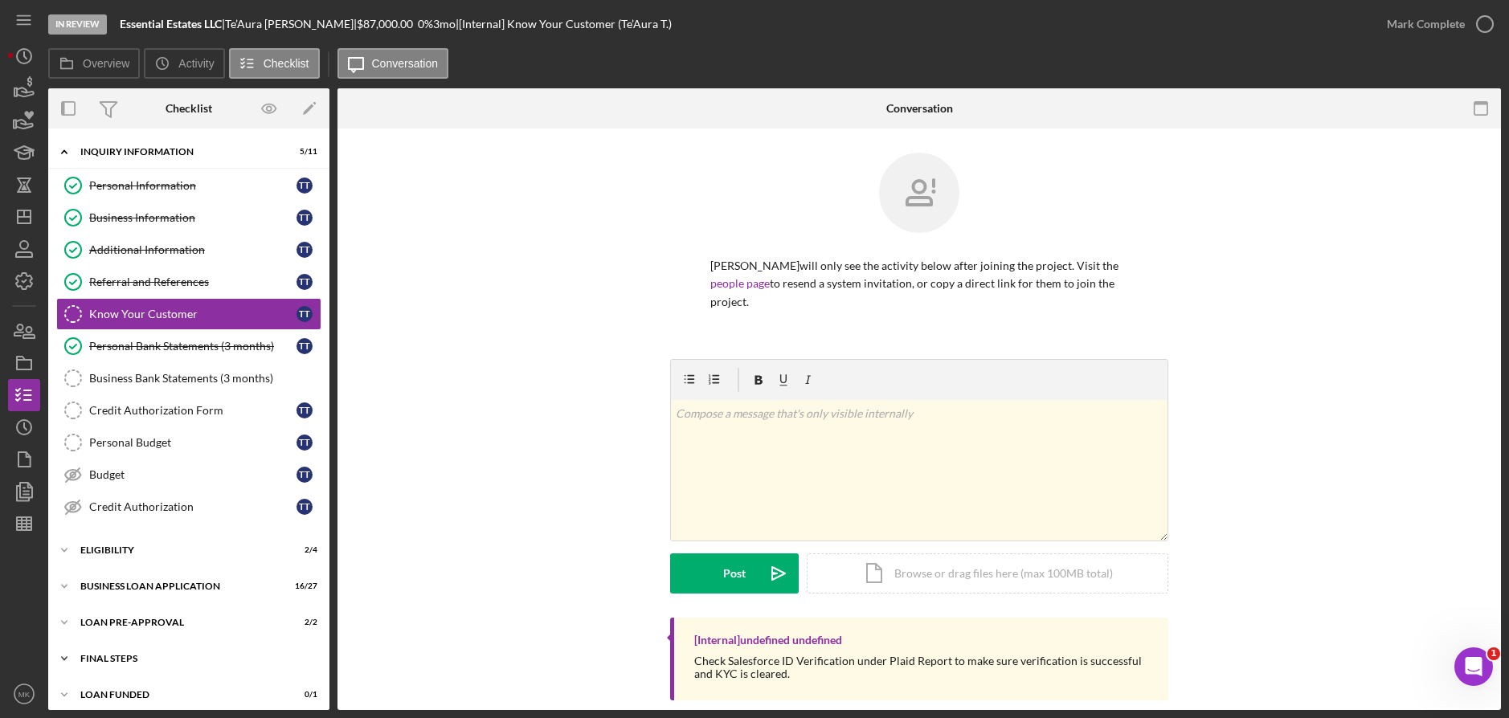
scroll to position [10, 0]
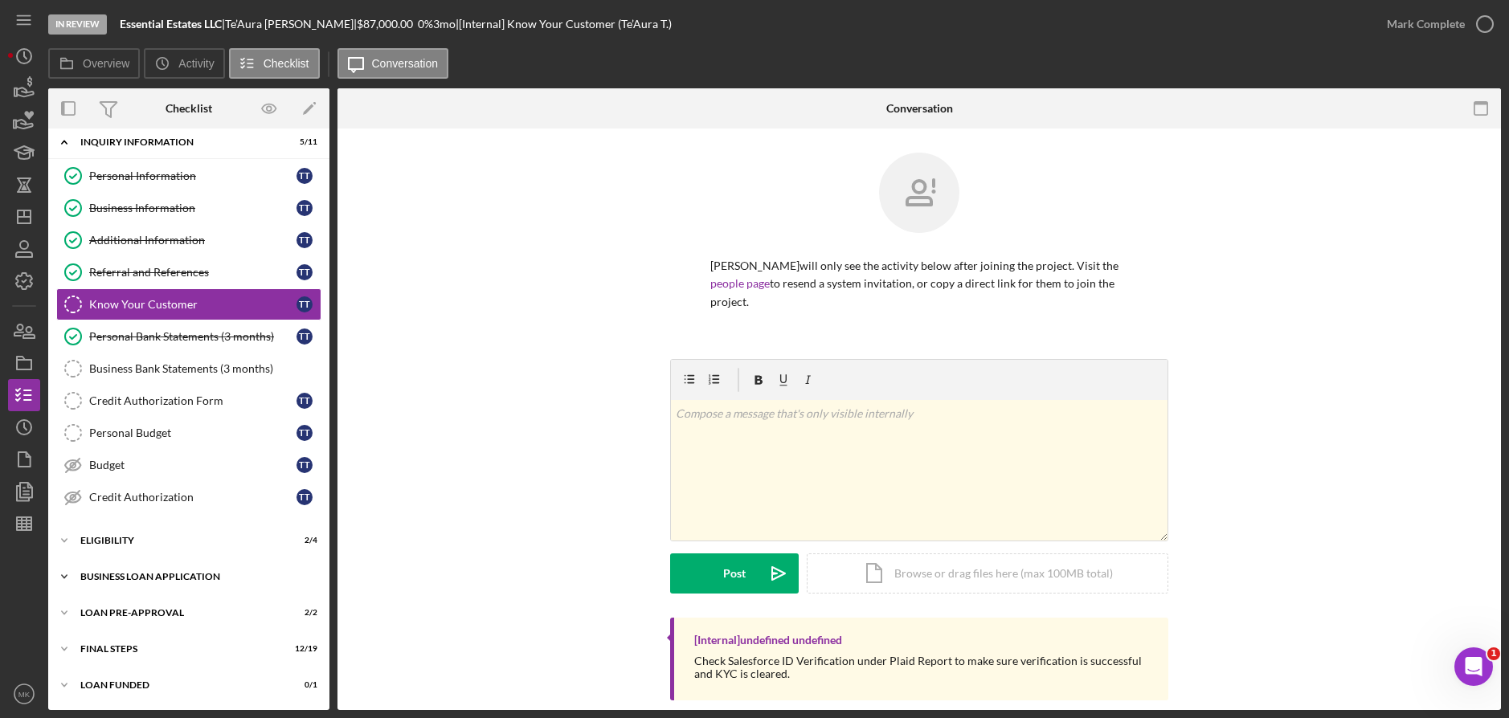
click at [142, 569] on div "Icon/Expander BUSINESS LOAN APPLICATION 16 / 27" at bounding box center [188, 577] width 281 height 32
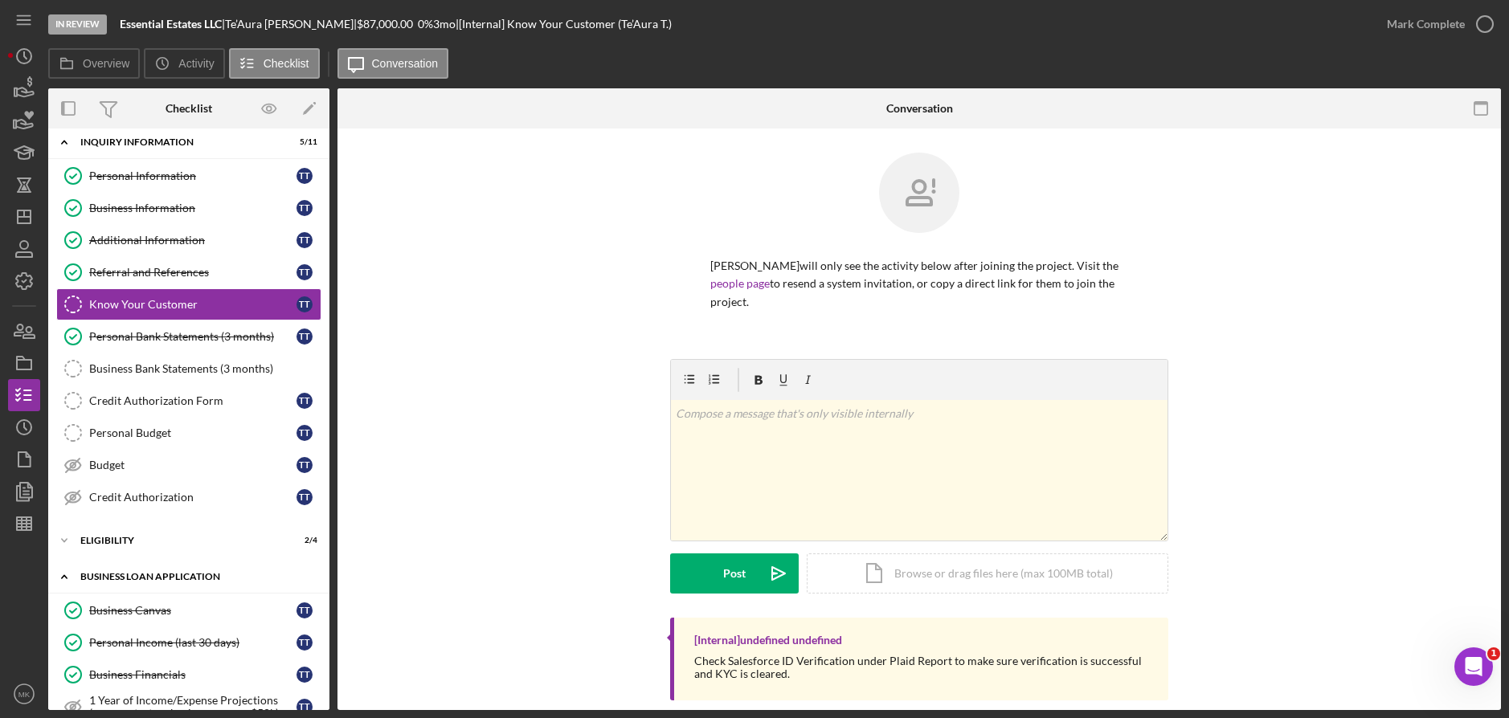
scroll to position [251, 0]
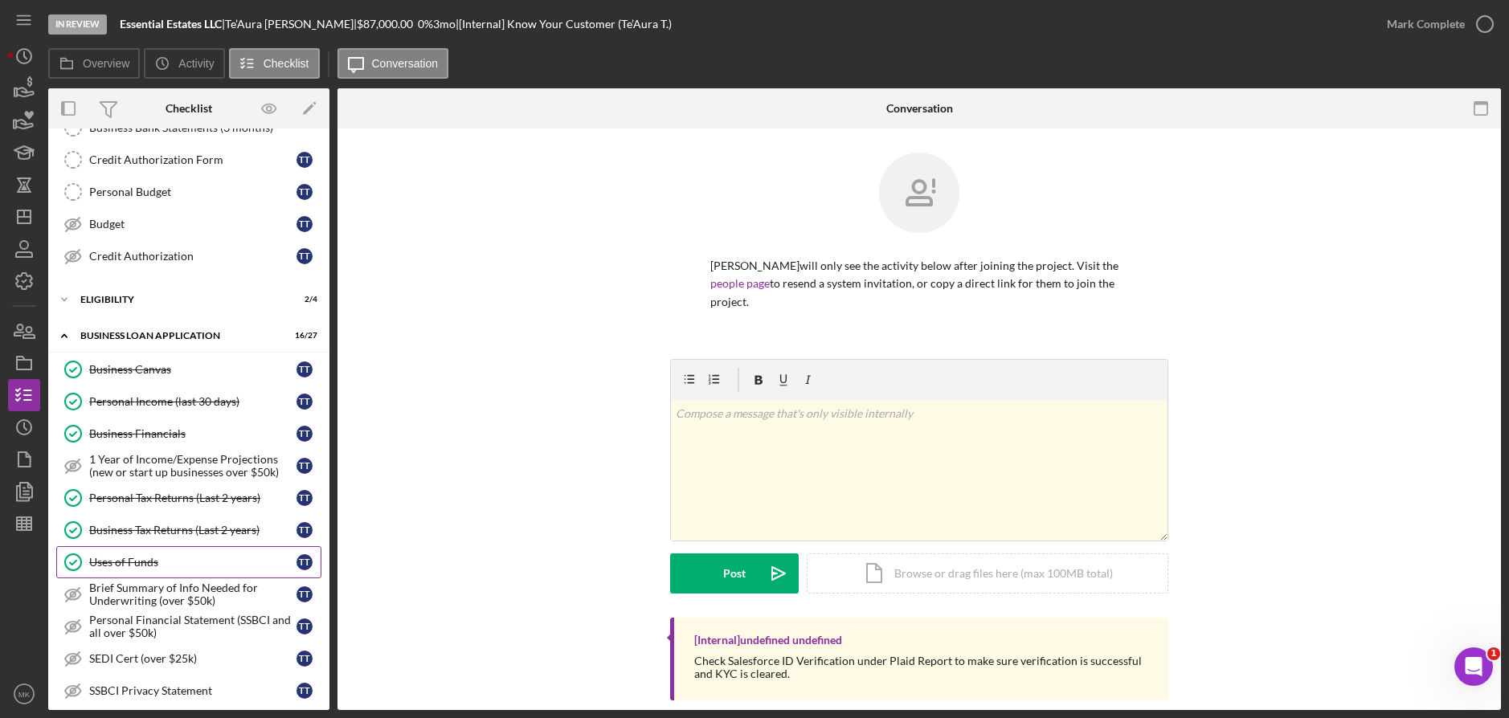
click at [129, 563] on div "Uses of Funds" at bounding box center [192, 562] width 207 height 13
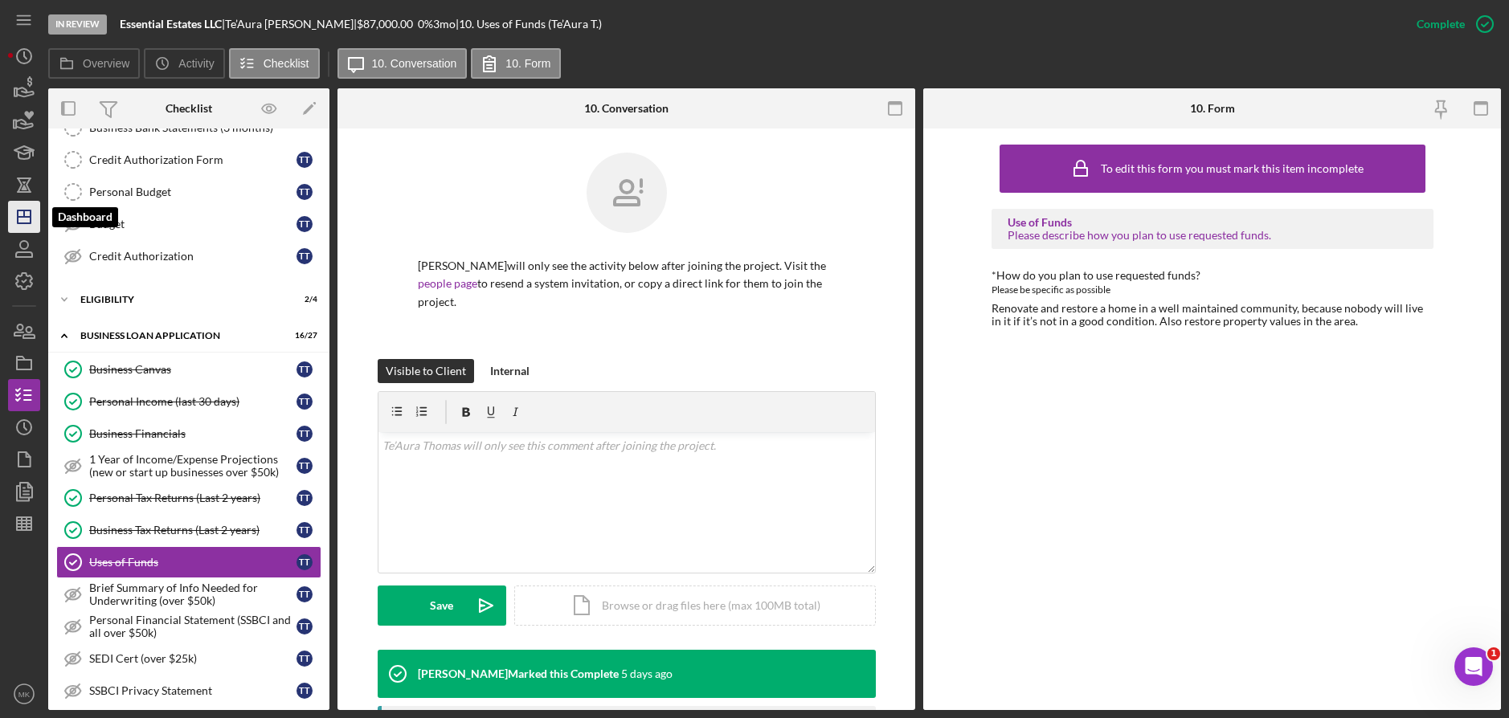
click at [21, 221] on icon "Icon/Dashboard" at bounding box center [24, 217] width 40 height 40
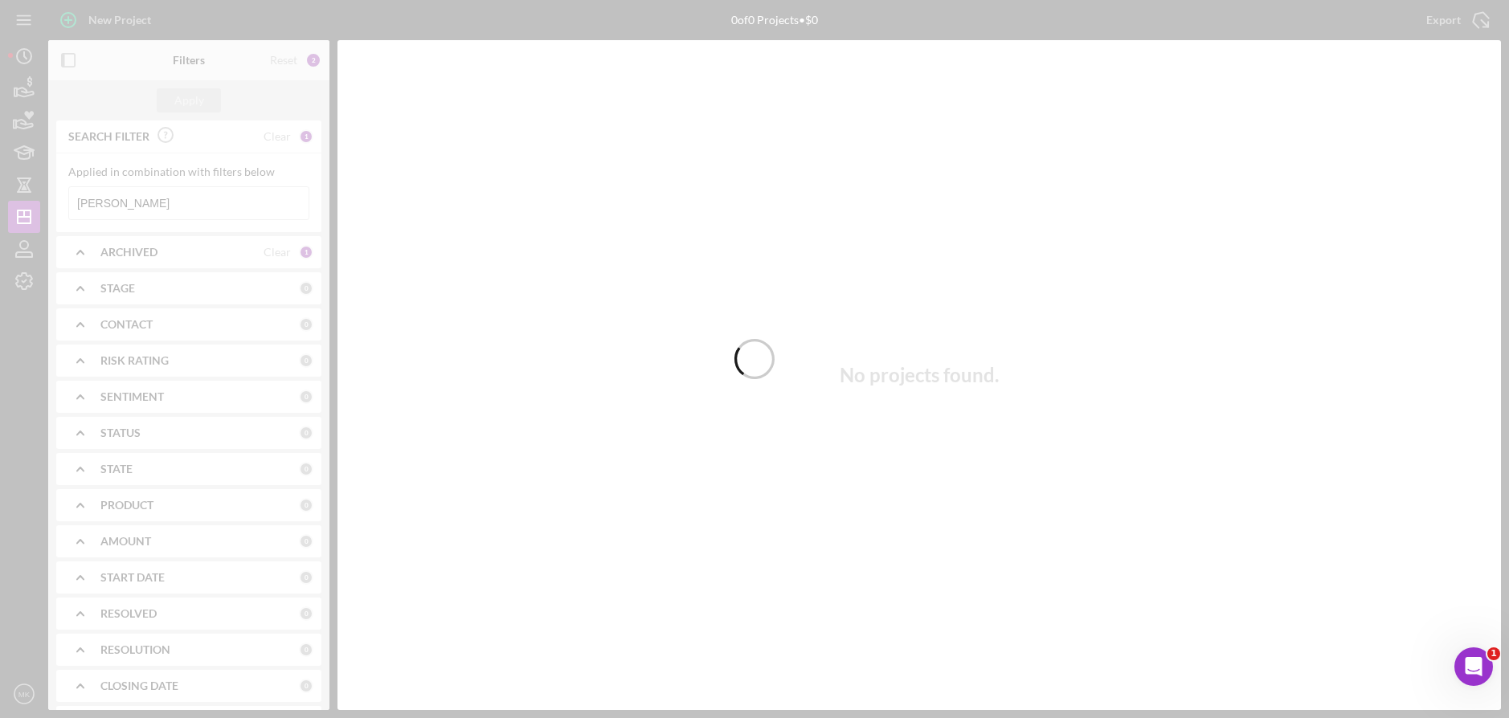
click at [143, 198] on div at bounding box center [754, 359] width 1509 height 718
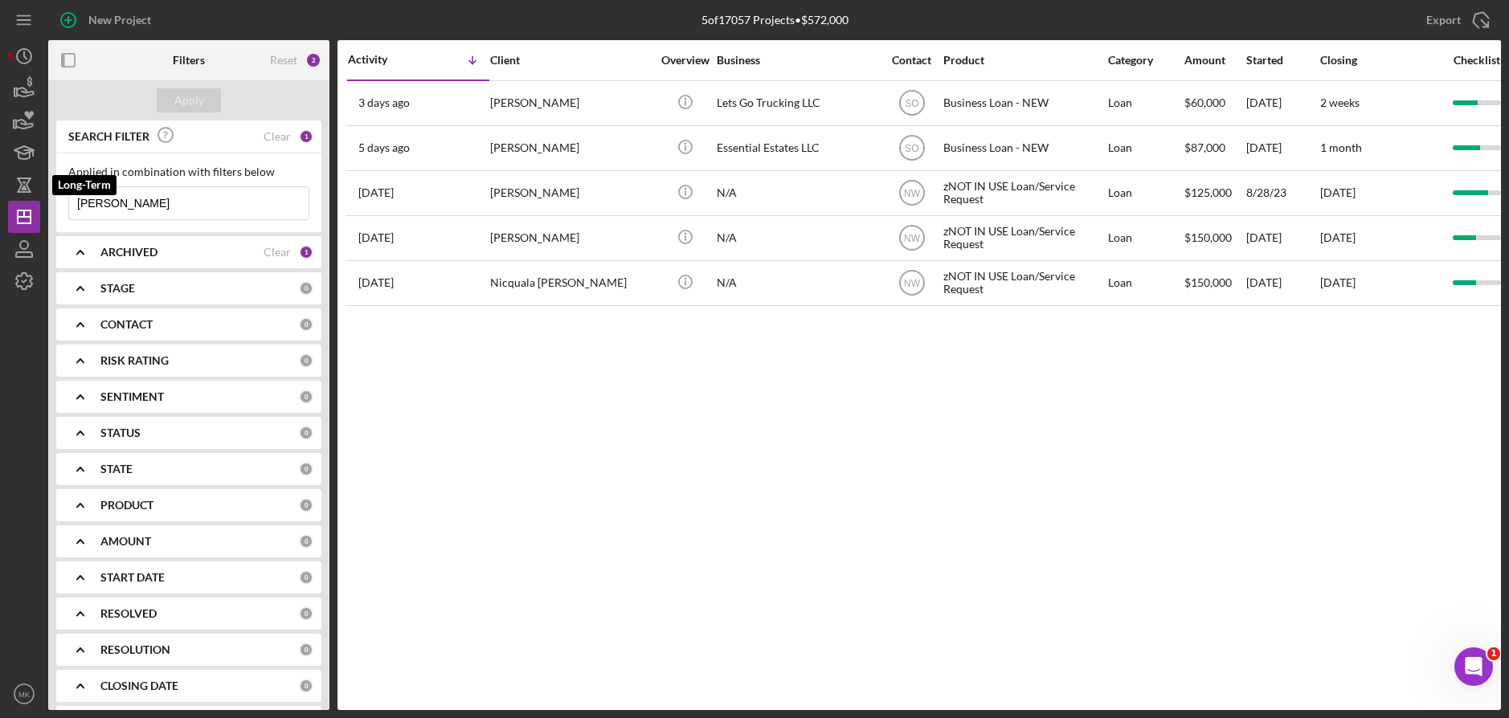
drag, startPoint x: 167, startPoint y: 203, endPoint x: 0, endPoint y: 198, distance: 167.2
click at [0, 198] on html "New Project 5 of 17057 Projects • $572,000 [PERSON_NAME] Export Icon/Export Fil…" at bounding box center [754, 359] width 1509 height 718
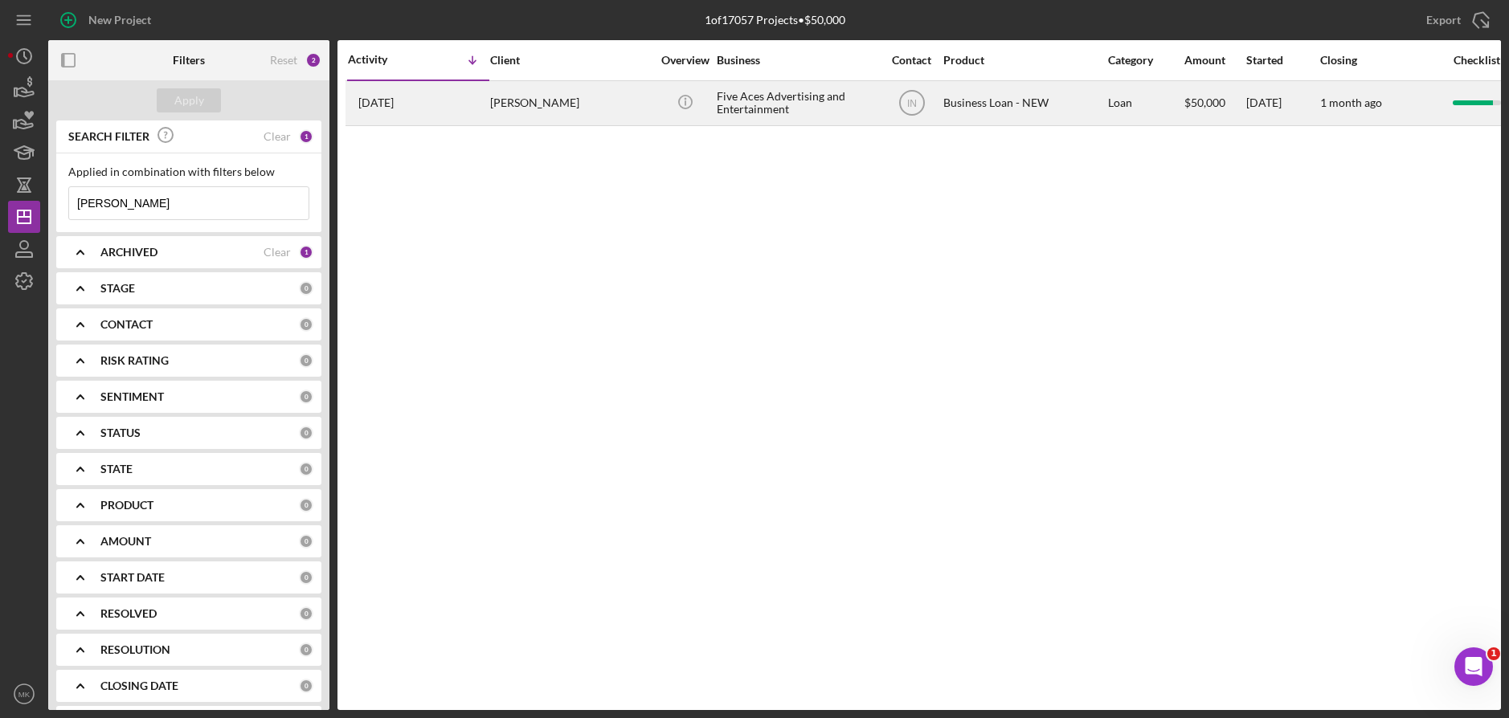
type input "[PERSON_NAME]"
click at [607, 100] on div "[PERSON_NAME]" at bounding box center [570, 103] width 161 height 43
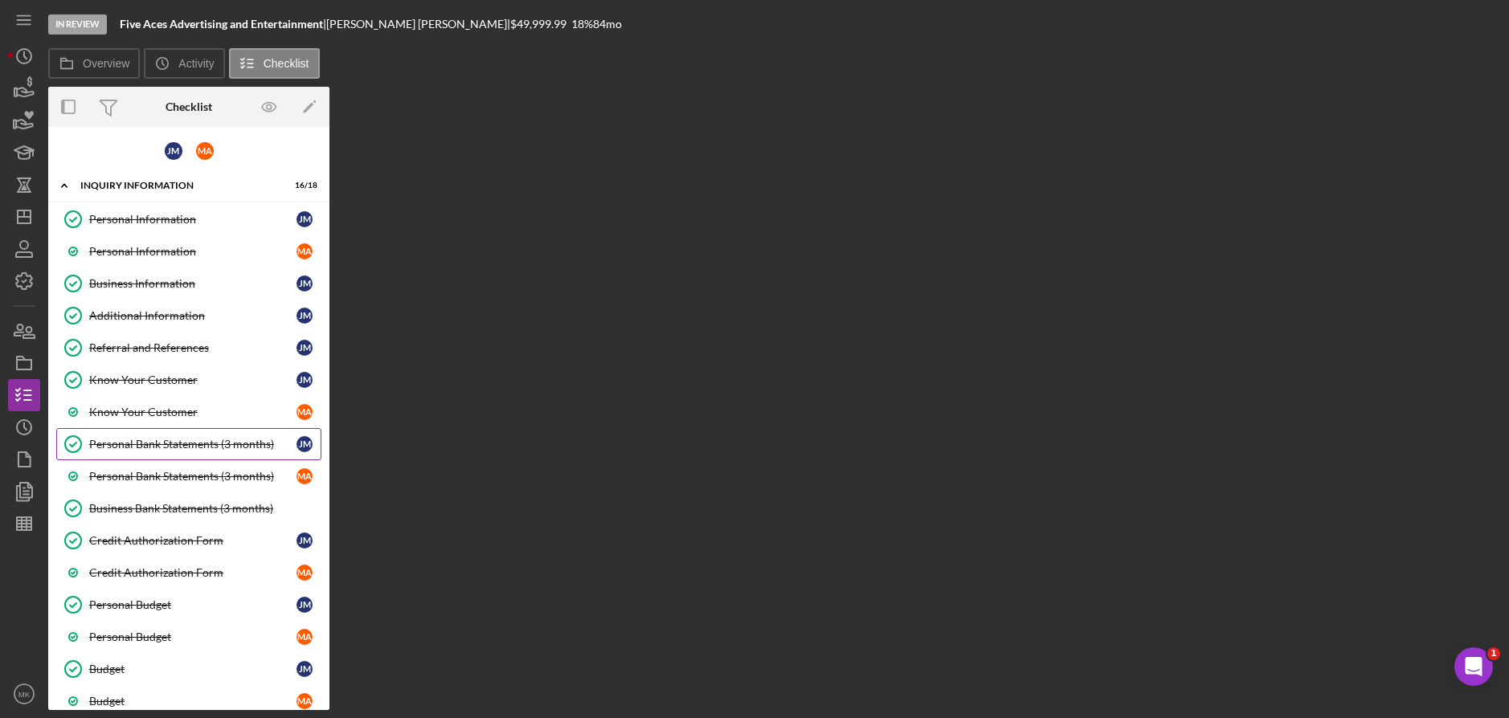
scroll to position [270, 0]
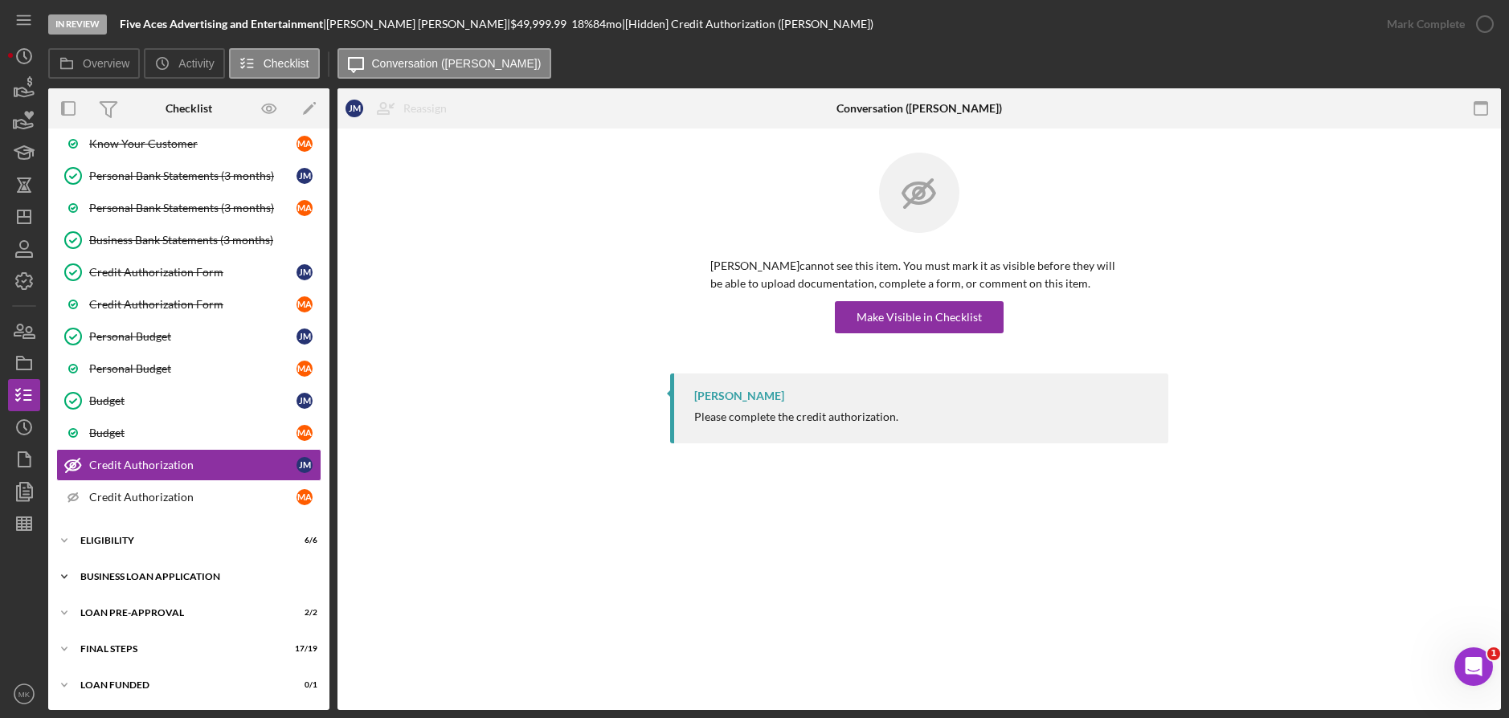
click at [139, 568] on div "Icon/Expander BUSINESS LOAN APPLICATION 26 / 34" at bounding box center [188, 577] width 281 height 32
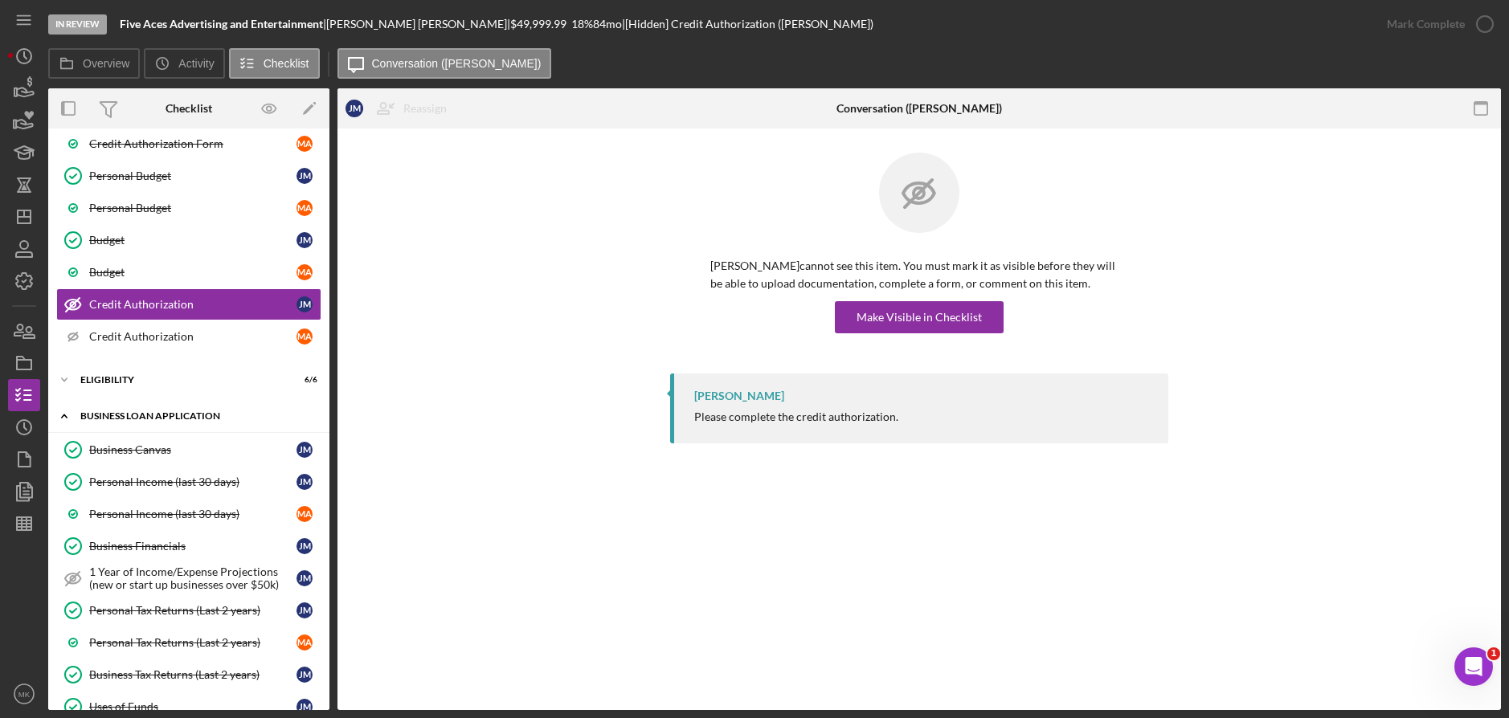
scroll to position [511, 0]
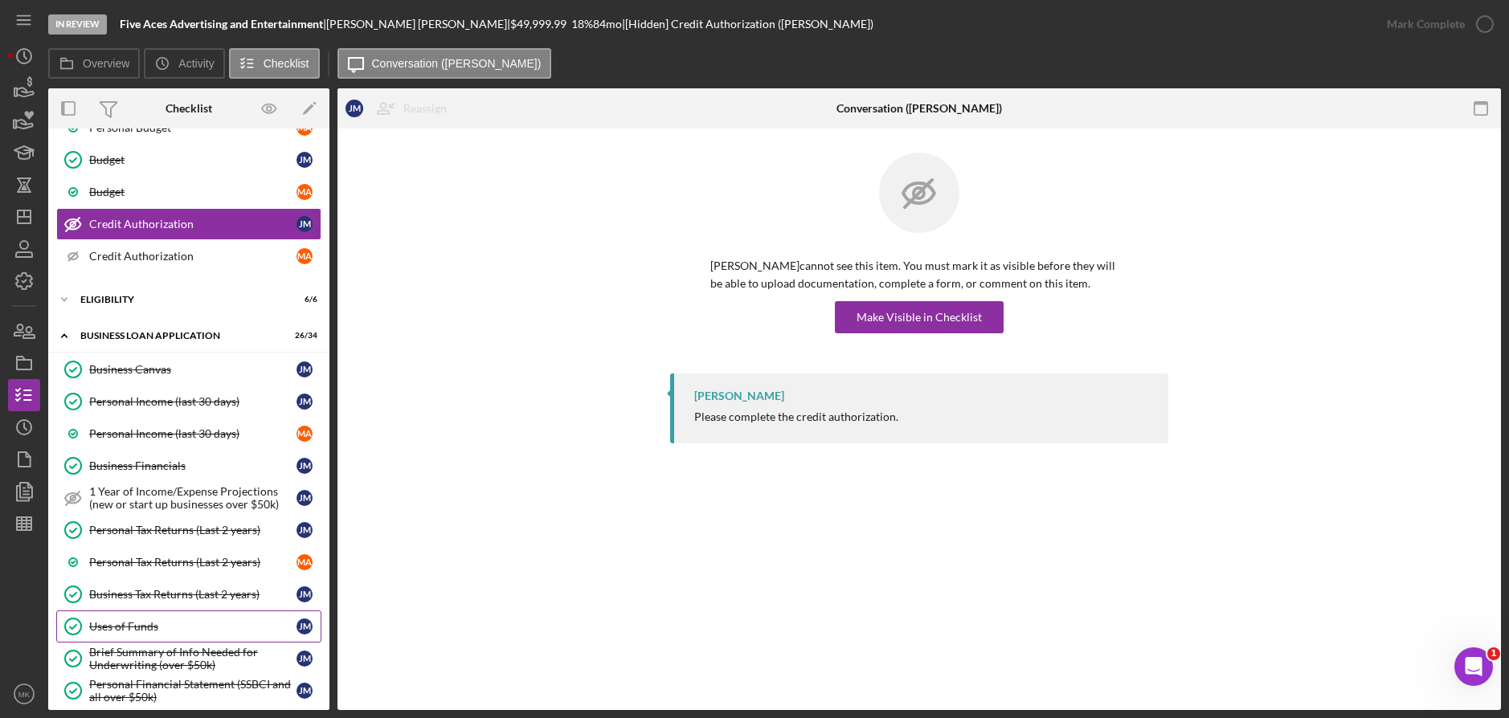
click at [158, 618] on link "Uses of Funds Uses of Funds [PERSON_NAME]" at bounding box center [188, 627] width 265 height 32
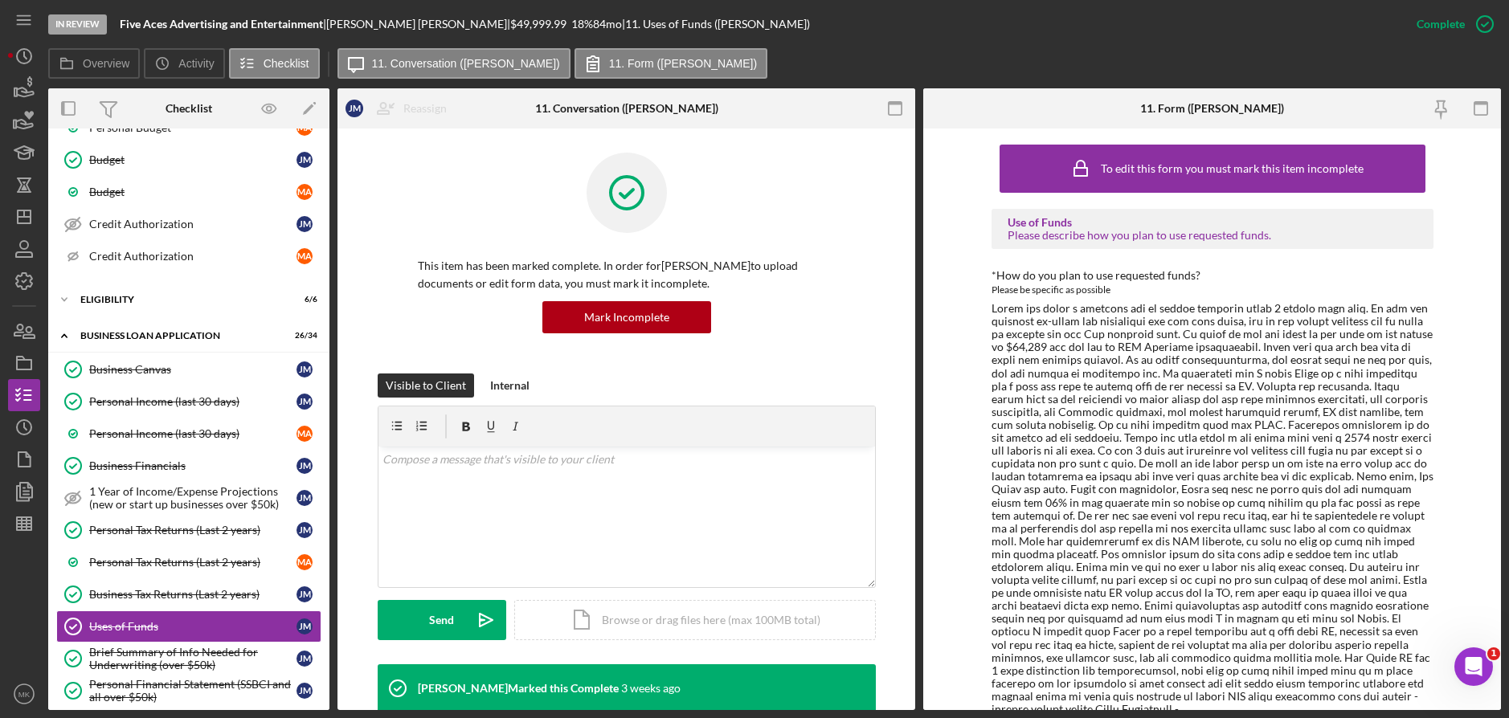
scroll to position [17, 0]
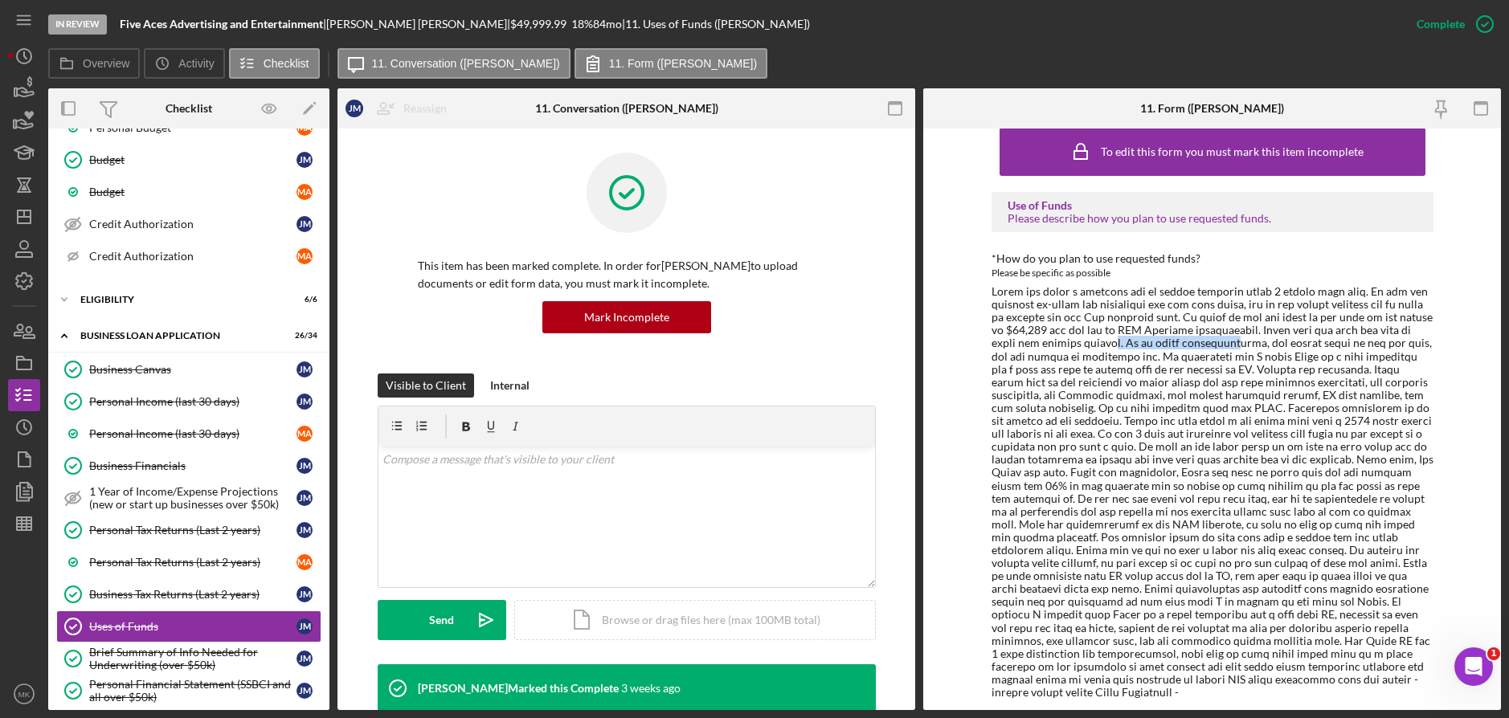
drag, startPoint x: 1119, startPoint y: 341, endPoint x: 1236, endPoint y: 344, distance: 116.6
click at [1236, 344] on div at bounding box center [1213, 492] width 442 height 414
drag, startPoint x: 1236, startPoint y: 344, endPoint x: 1072, endPoint y: 296, distance: 170.9
click at [1072, 296] on div at bounding box center [1213, 492] width 442 height 414
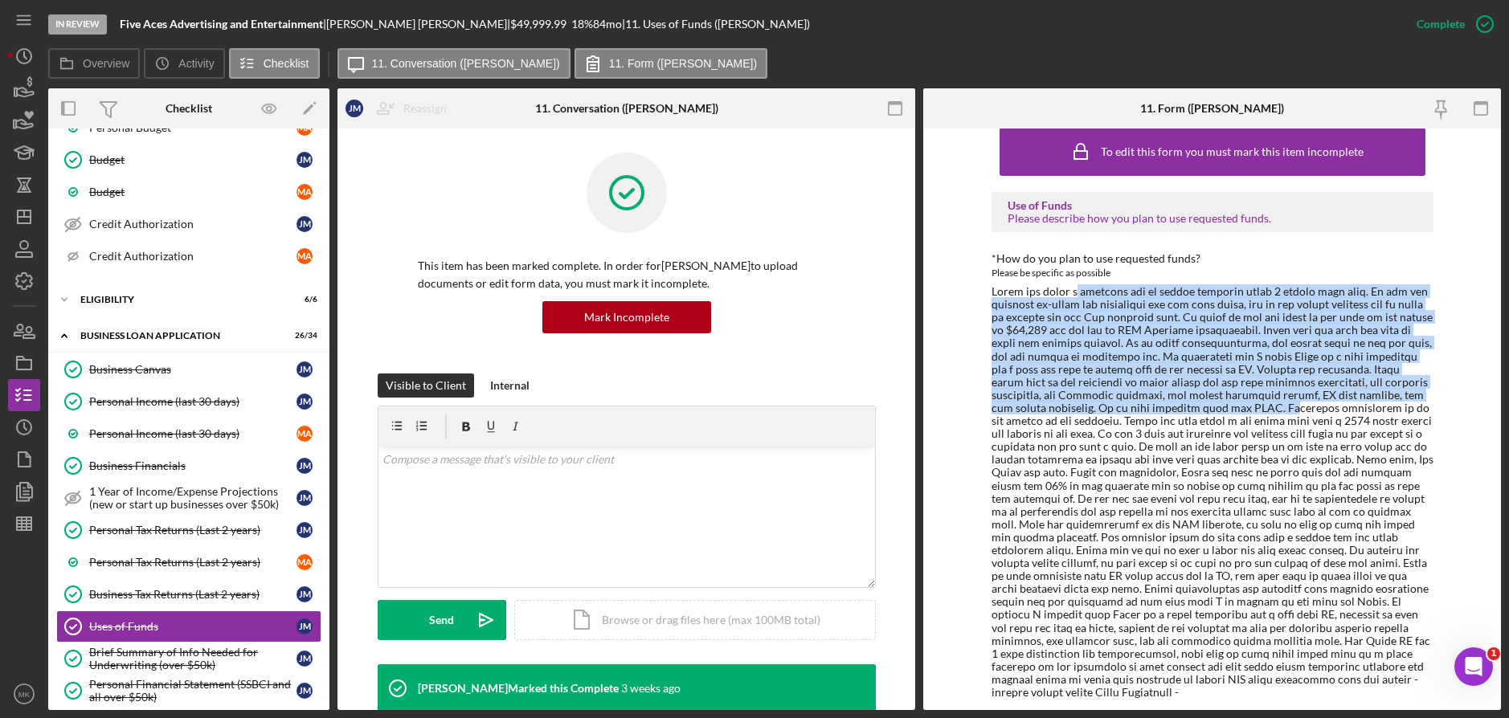
drag, startPoint x: 1074, startPoint y: 290, endPoint x: 1254, endPoint y: 410, distance: 216.9
click at [1254, 410] on div at bounding box center [1213, 492] width 442 height 414
drag, startPoint x: 1254, startPoint y: 410, endPoint x: 1212, endPoint y: 376, distance: 54.3
click at [1212, 376] on div at bounding box center [1213, 492] width 442 height 414
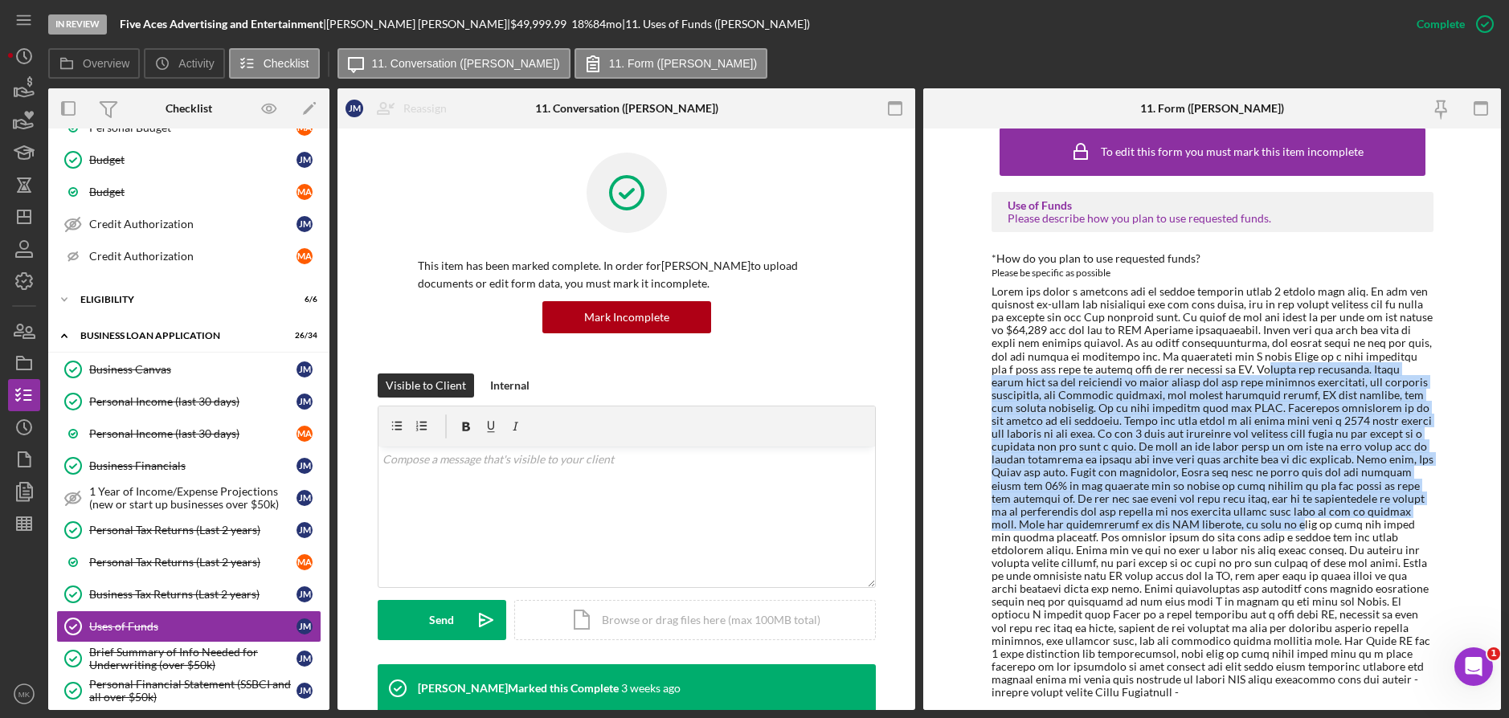
drag, startPoint x: 1222, startPoint y: 369, endPoint x: 1225, endPoint y: 529, distance: 159.9
click at [1225, 529] on div at bounding box center [1213, 492] width 442 height 414
drag, startPoint x: 1225, startPoint y: 529, endPoint x: 1126, endPoint y: 489, distance: 107.1
click at [1125, 489] on div at bounding box center [1213, 492] width 442 height 414
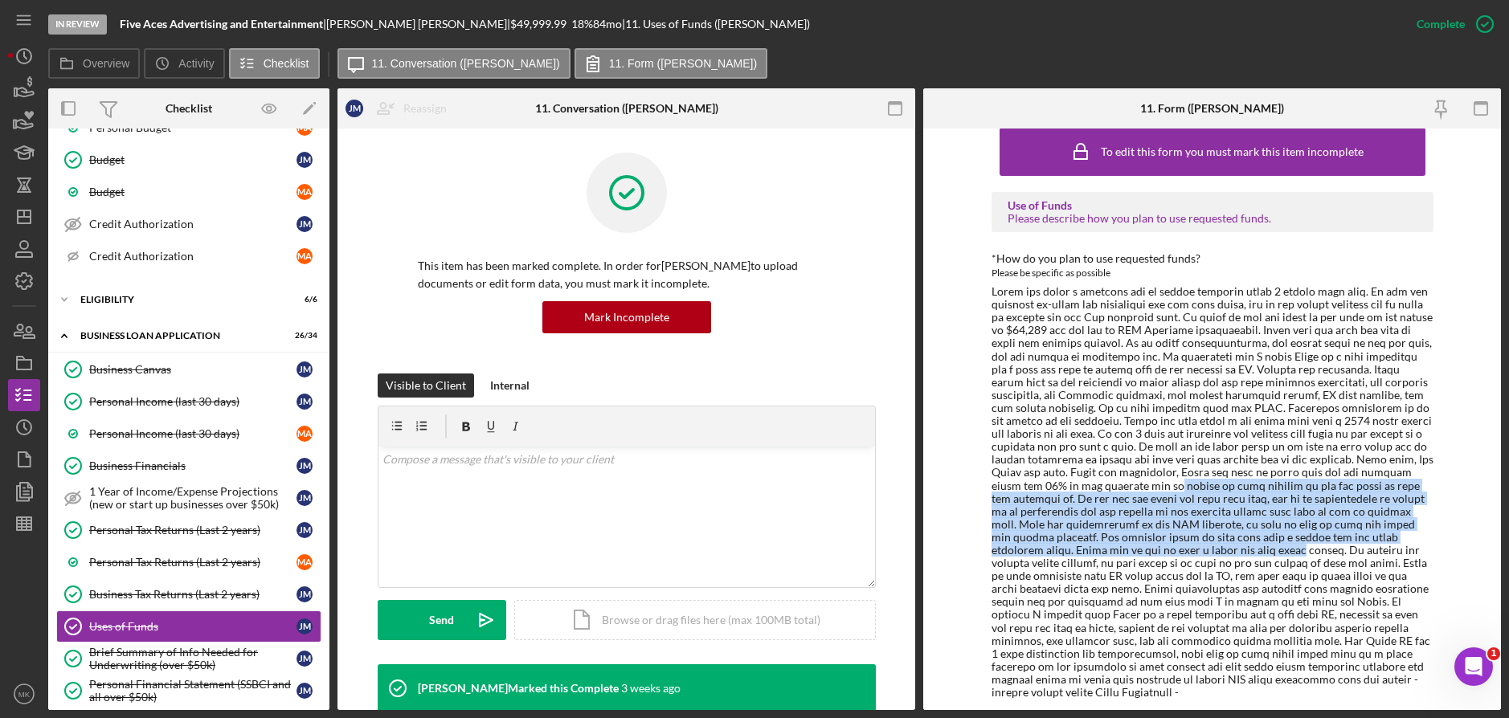
drag, startPoint x: 1133, startPoint y: 485, endPoint x: 1142, endPoint y: 551, distance: 67.3
click at [1142, 551] on div at bounding box center [1213, 492] width 442 height 414
drag, startPoint x: 1142, startPoint y: 551, endPoint x: 1009, endPoint y: 534, distance: 133.8
click at [1009, 534] on div at bounding box center [1213, 492] width 442 height 414
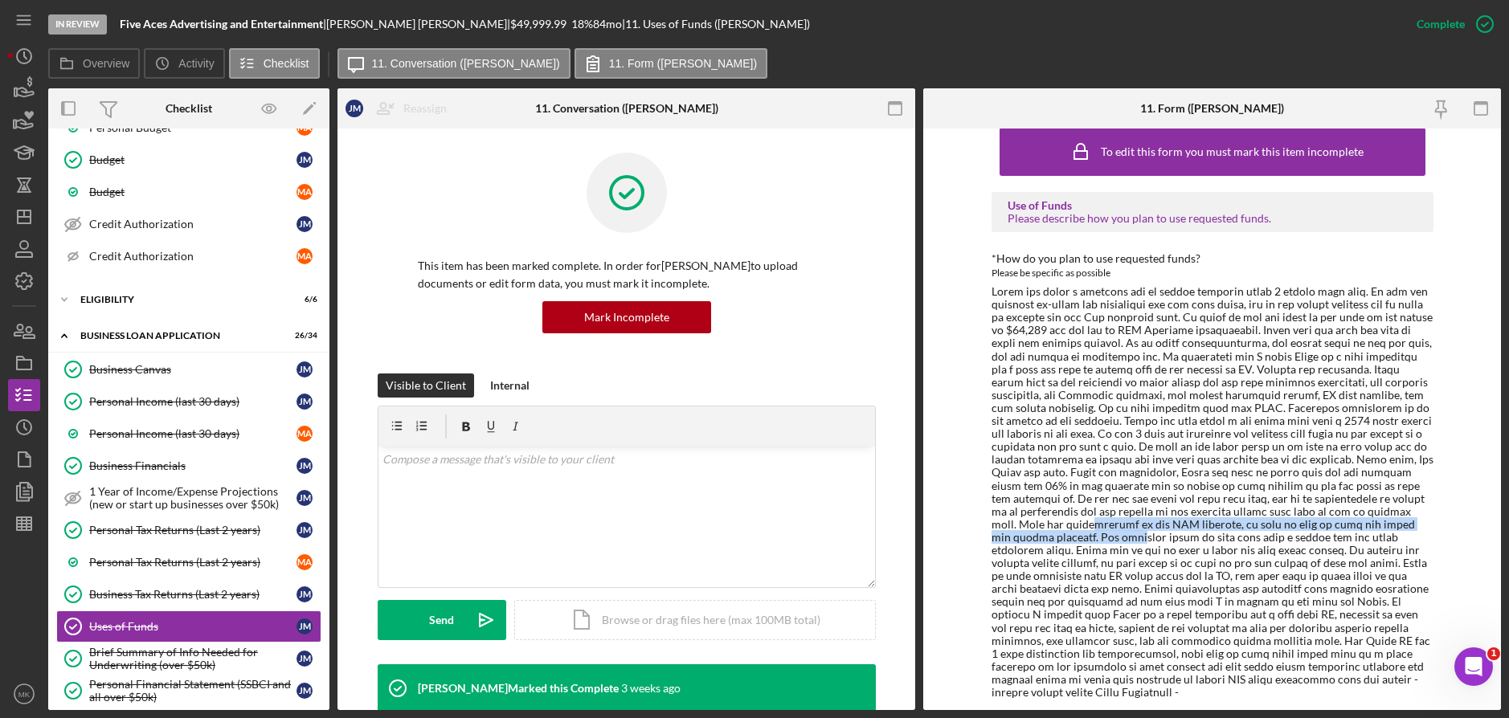
drag, startPoint x: 1030, startPoint y: 528, endPoint x: 1033, endPoint y: 538, distance: 9.9
click at [1033, 538] on div at bounding box center [1213, 492] width 442 height 414
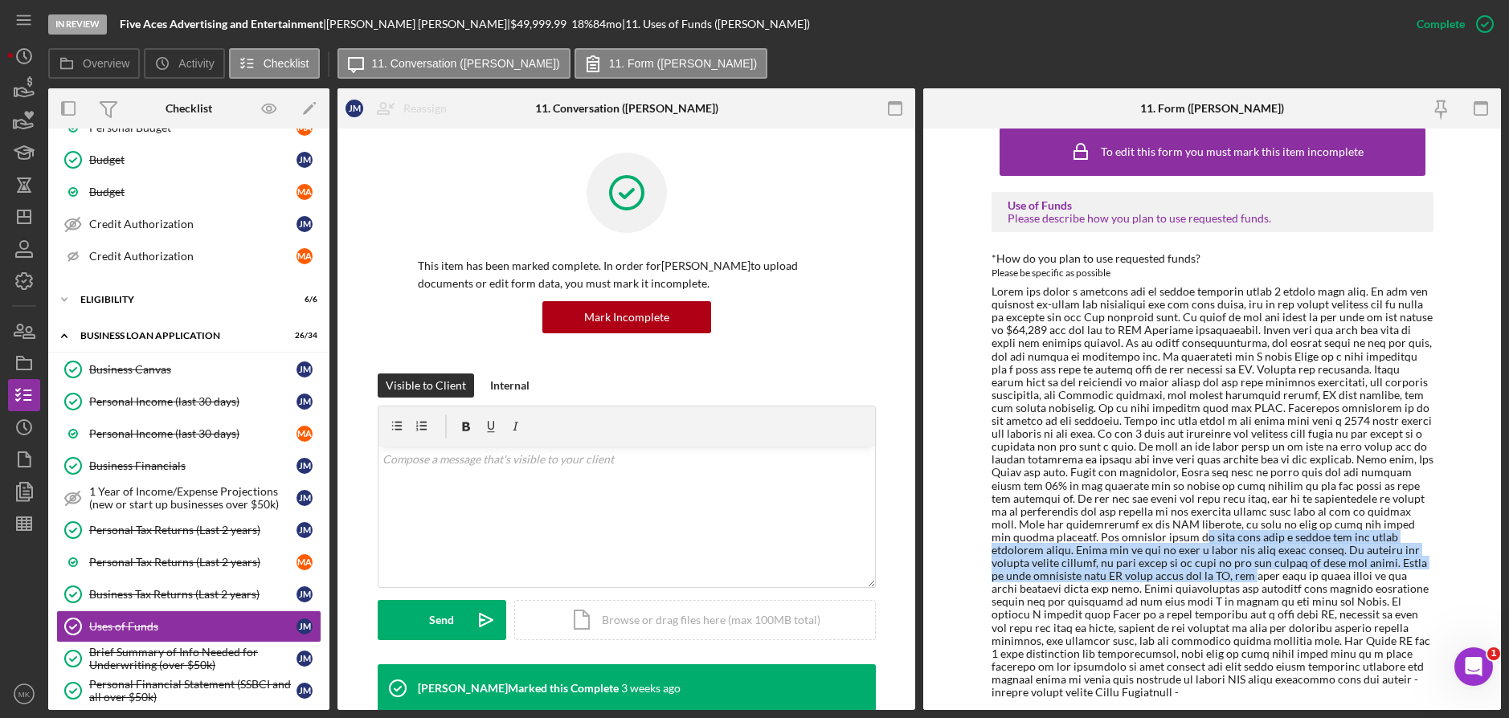
drag, startPoint x: 1033, startPoint y: 538, endPoint x: 1090, endPoint y: 577, distance: 70.0
click at [1090, 577] on div at bounding box center [1213, 492] width 442 height 414
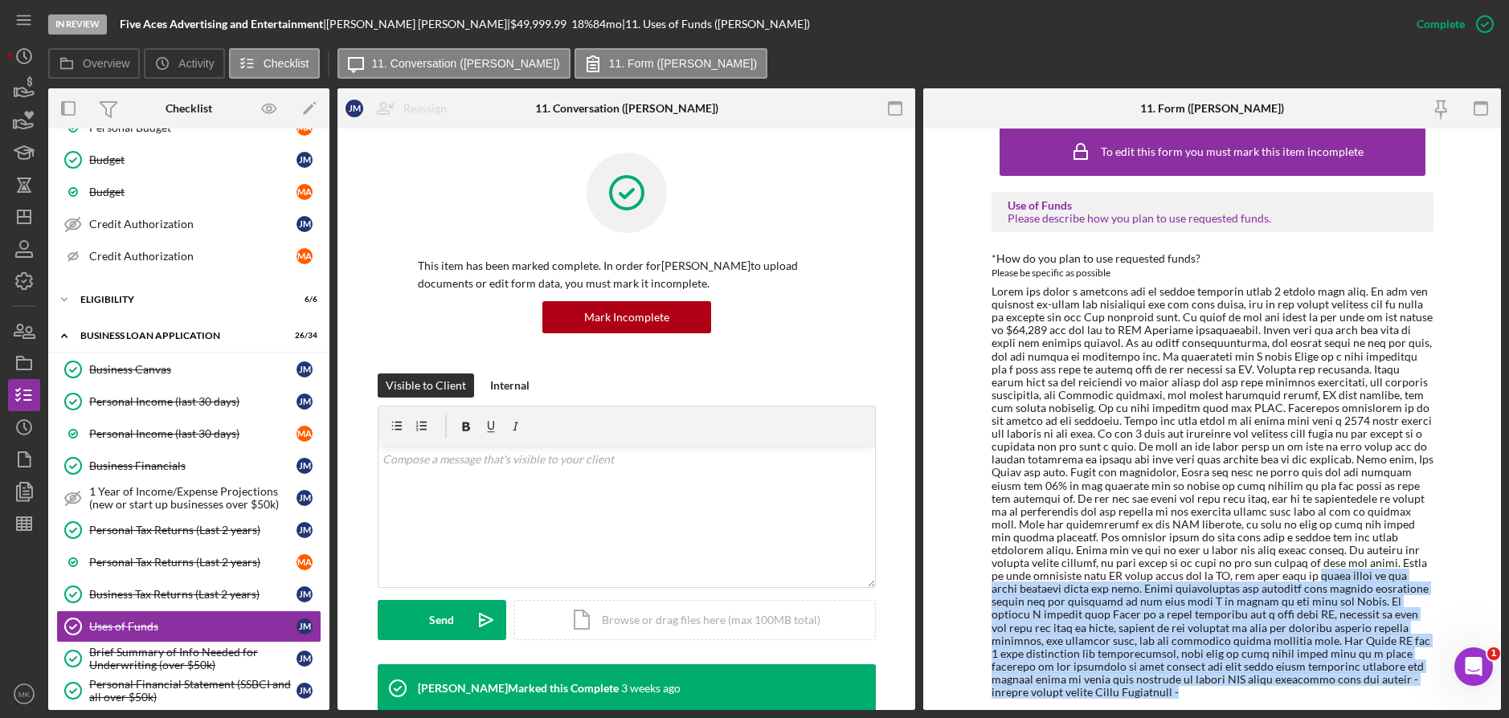
drag, startPoint x: 1090, startPoint y: 577, endPoint x: 1336, endPoint y: 704, distance: 276.7
click at [1336, 704] on div "To edit this form you must mark this item incomplete Use of Funds Please descri…" at bounding box center [1212, 420] width 578 height 582
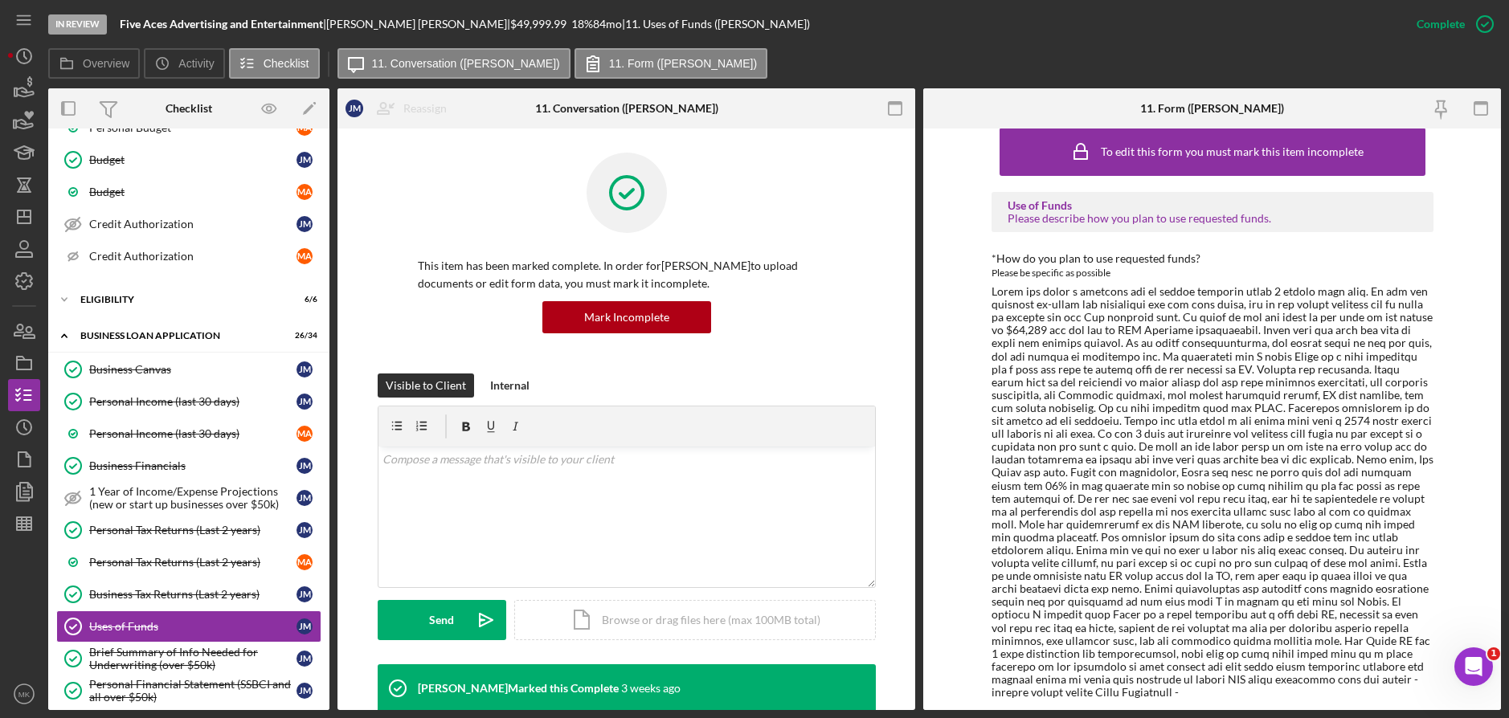
click at [1210, 529] on div at bounding box center [1213, 492] width 442 height 414
